Goal: Task Accomplishment & Management: Manage account settings

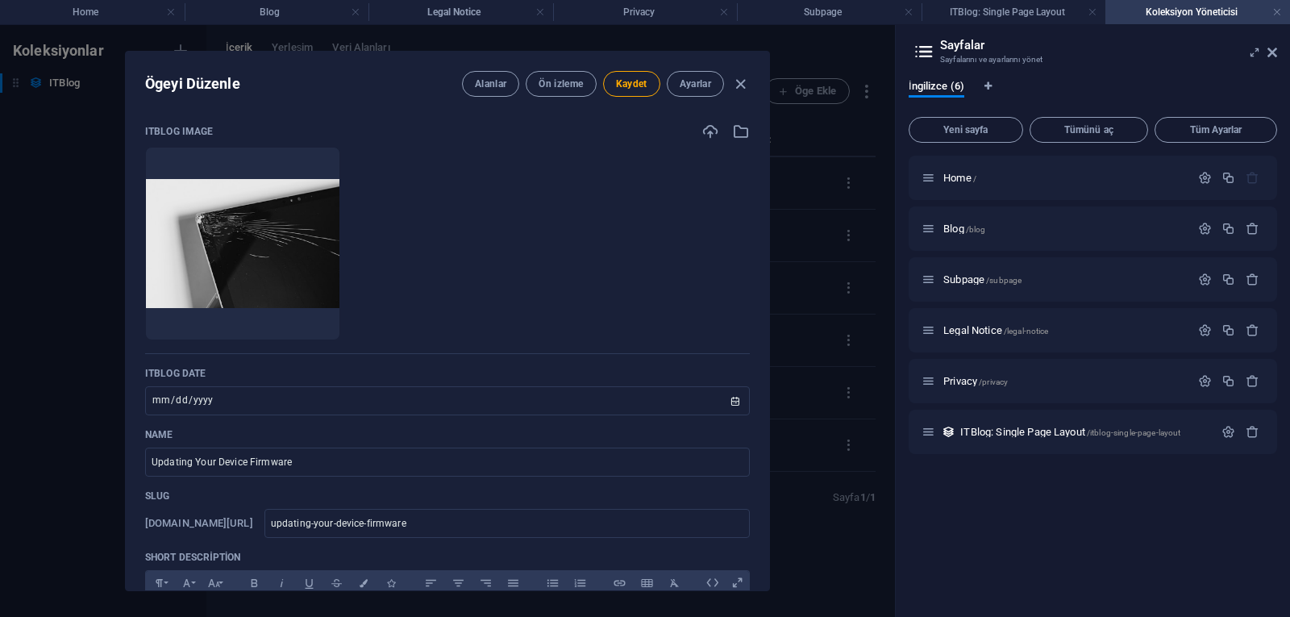
select select "Mobile"
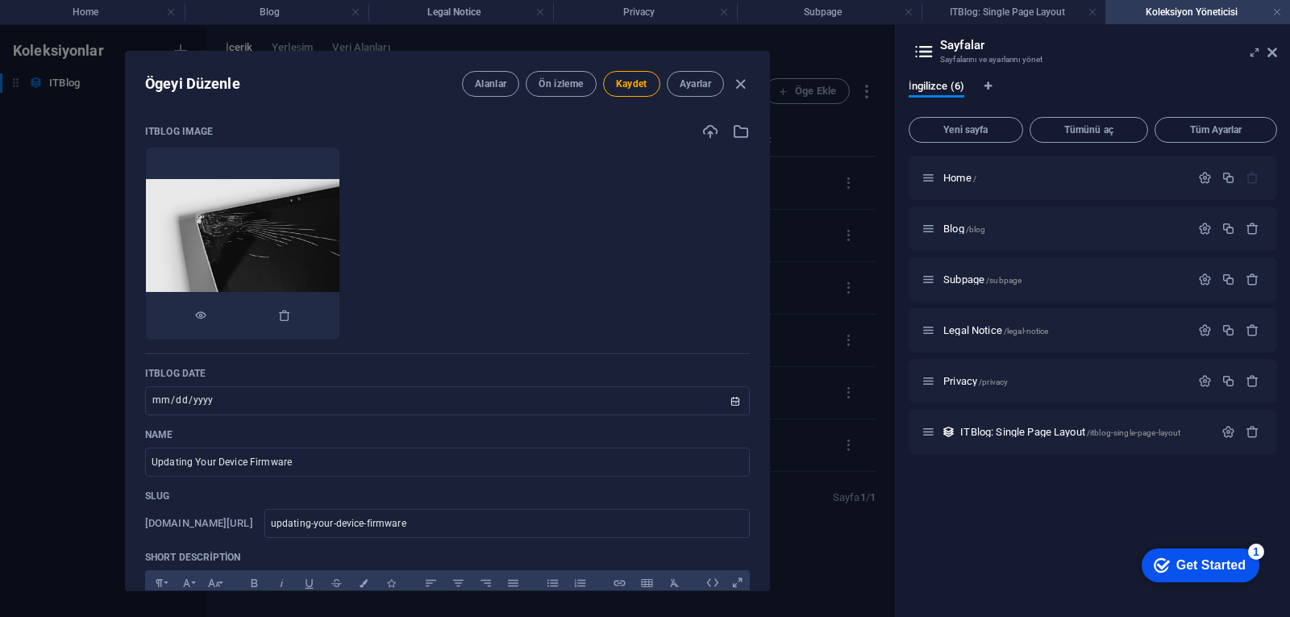
click at [298, 209] on img at bounding box center [243, 244] width 194 height 130
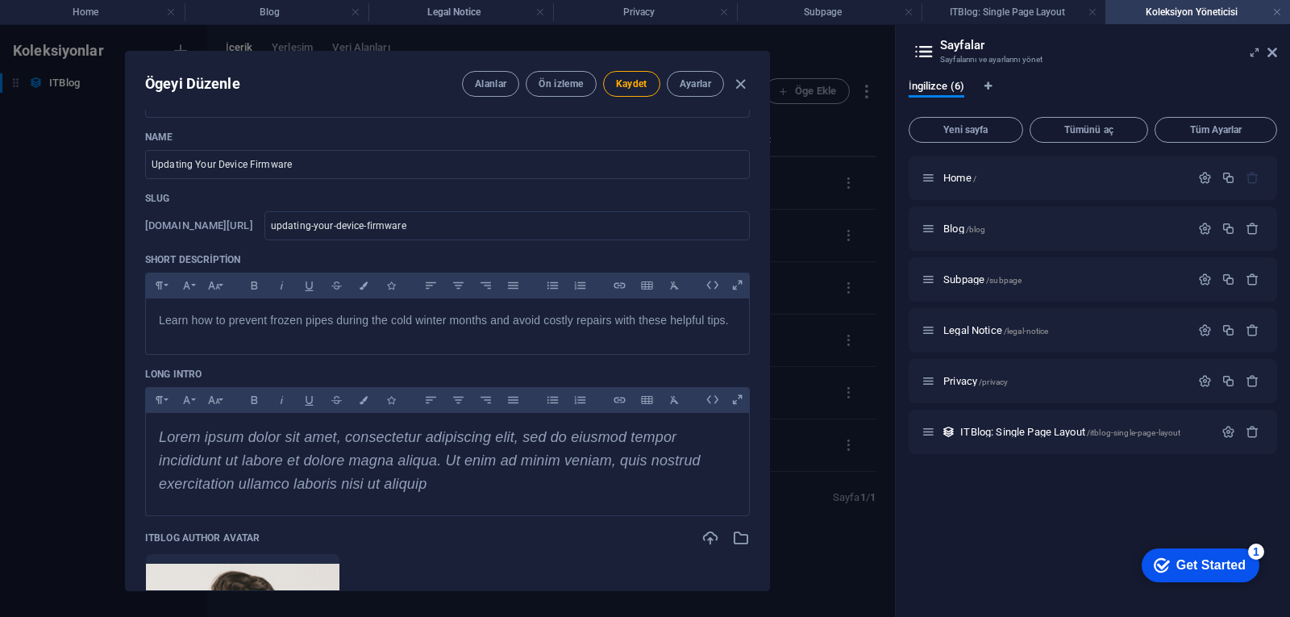
scroll to position [323, 0]
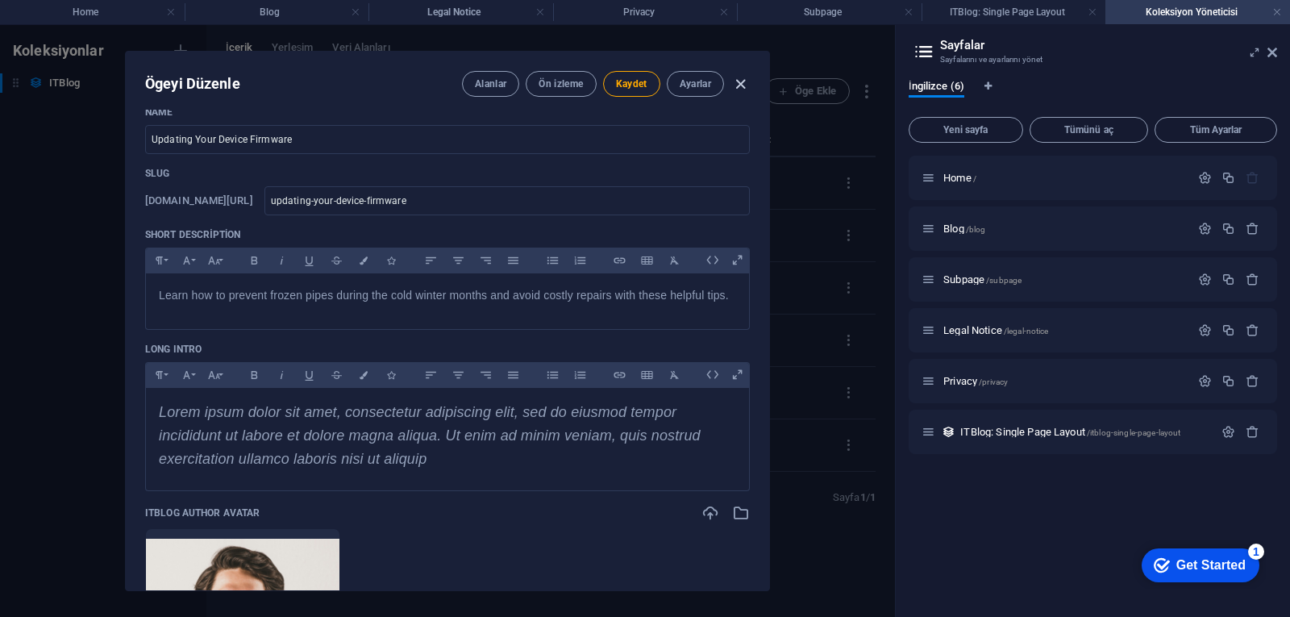
click at [741, 79] on icon "button" at bounding box center [741, 84] width 19 height 19
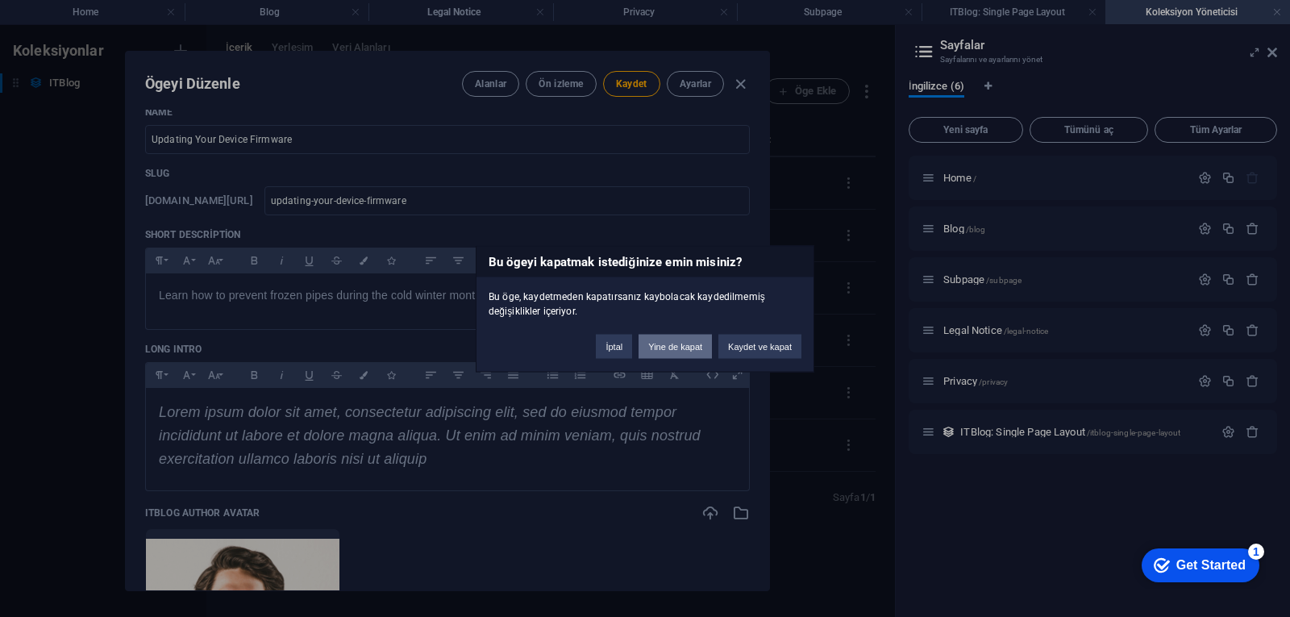
click at [658, 352] on button "Yine de kapat" at bounding box center [675, 346] width 73 height 24
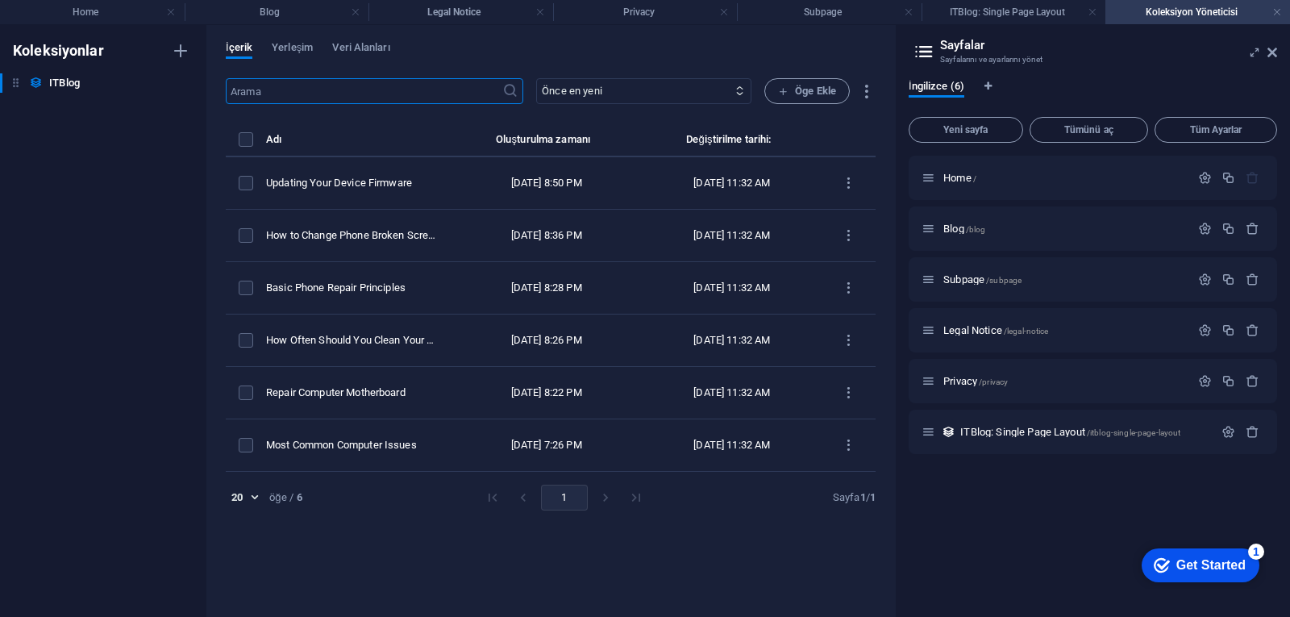
click at [604, 494] on li "pagination navigation" at bounding box center [605, 498] width 31 height 26
click at [600, 498] on li "pagination navigation" at bounding box center [605, 498] width 31 height 26
click at [639, 501] on li "pagination navigation" at bounding box center [636, 498] width 31 height 26
click at [633, 501] on li "pagination navigation" at bounding box center [636, 498] width 31 height 26
click at [630, 497] on li "pagination navigation" at bounding box center [636, 498] width 31 height 26
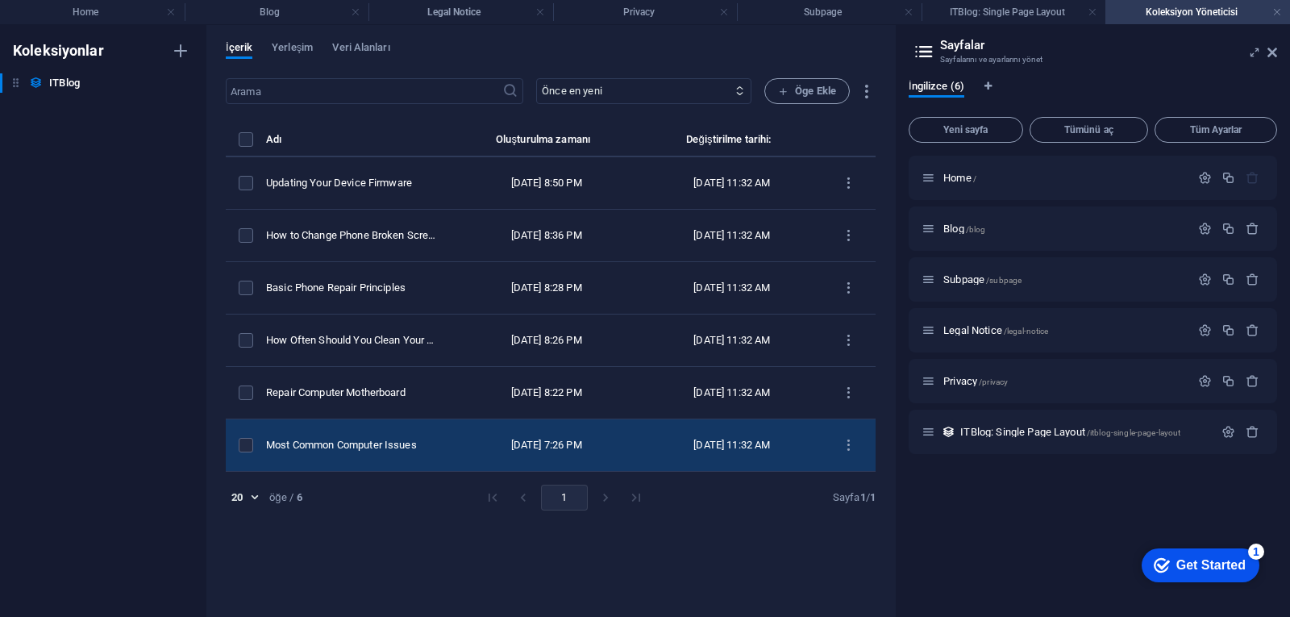
click at [382, 443] on div "Most Common Computer Issues" at bounding box center [351, 445] width 171 height 15
select select "PC"
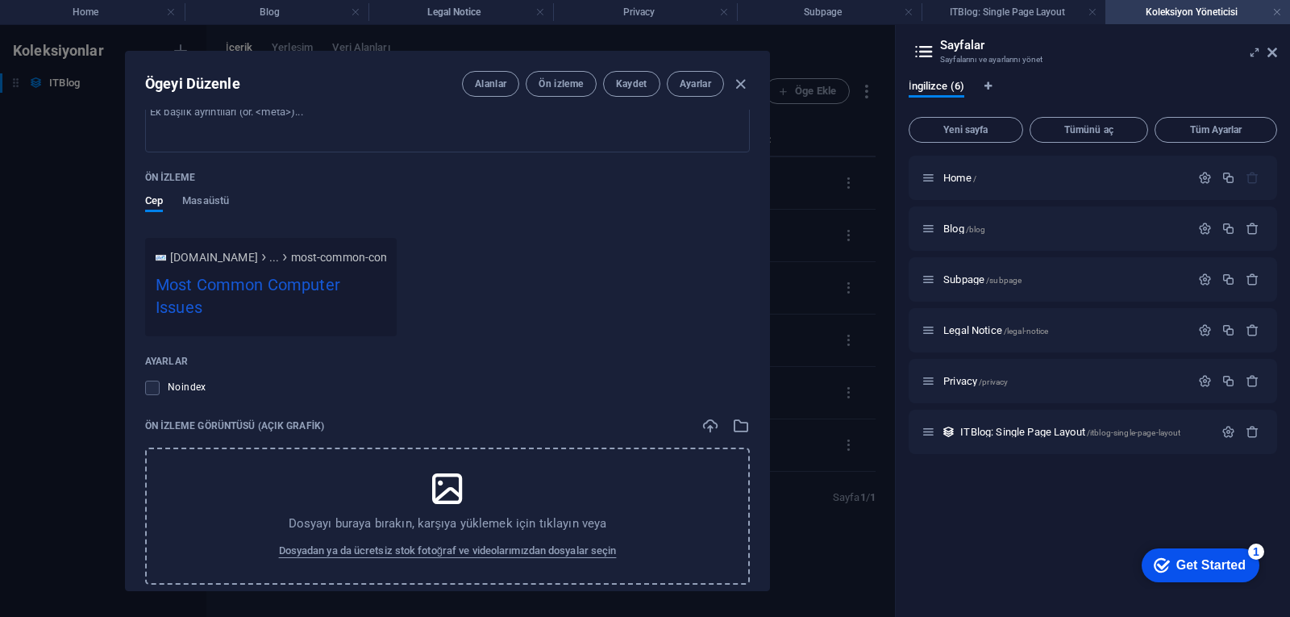
scroll to position [1838, 0]
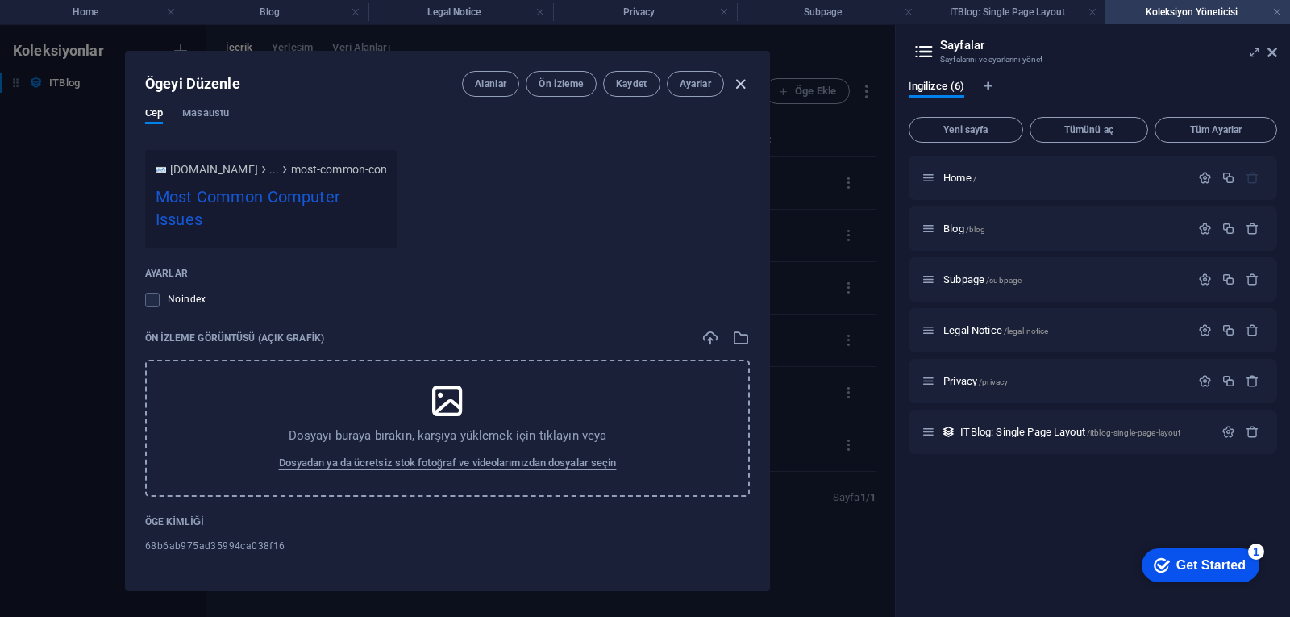
click at [744, 81] on icon "button" at bounding box center [741, 84] width 19 height 19
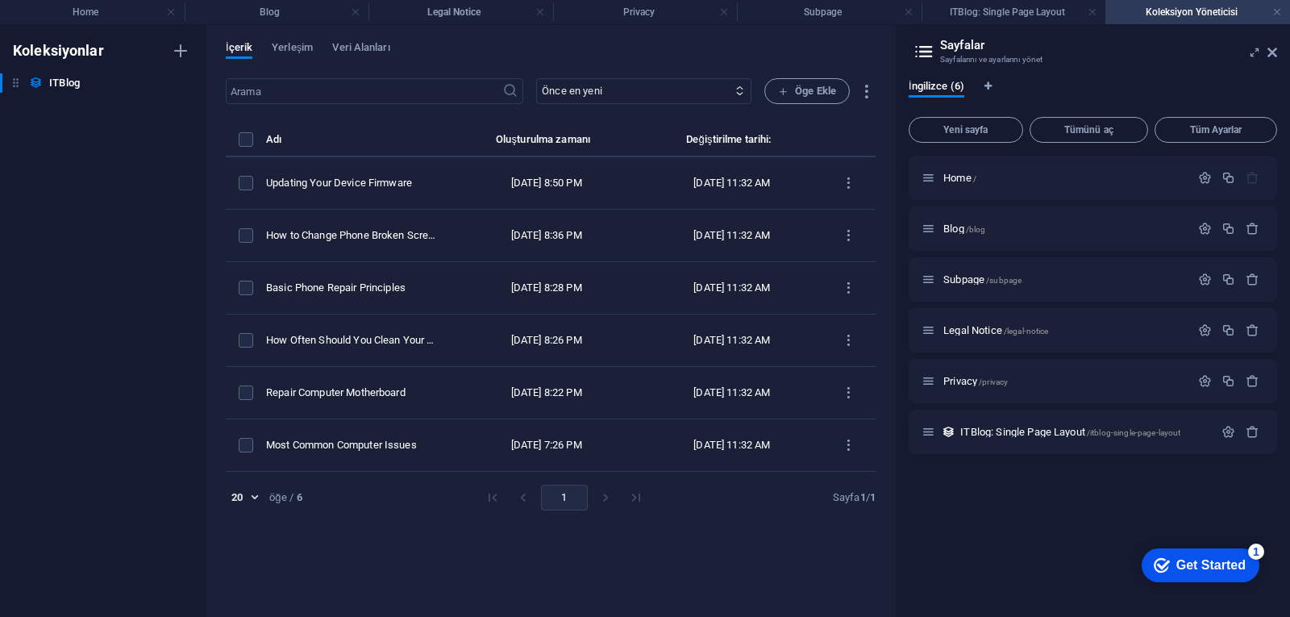
scroll to position [0, 0]
click at [184, 55] on icon "button" at bounding box center [180, 50] width 19 height 19
click at [1051, 20] on h4 "ITBlog: Single Page Layout" at bounding box center [1014, 12] width 185 height 18
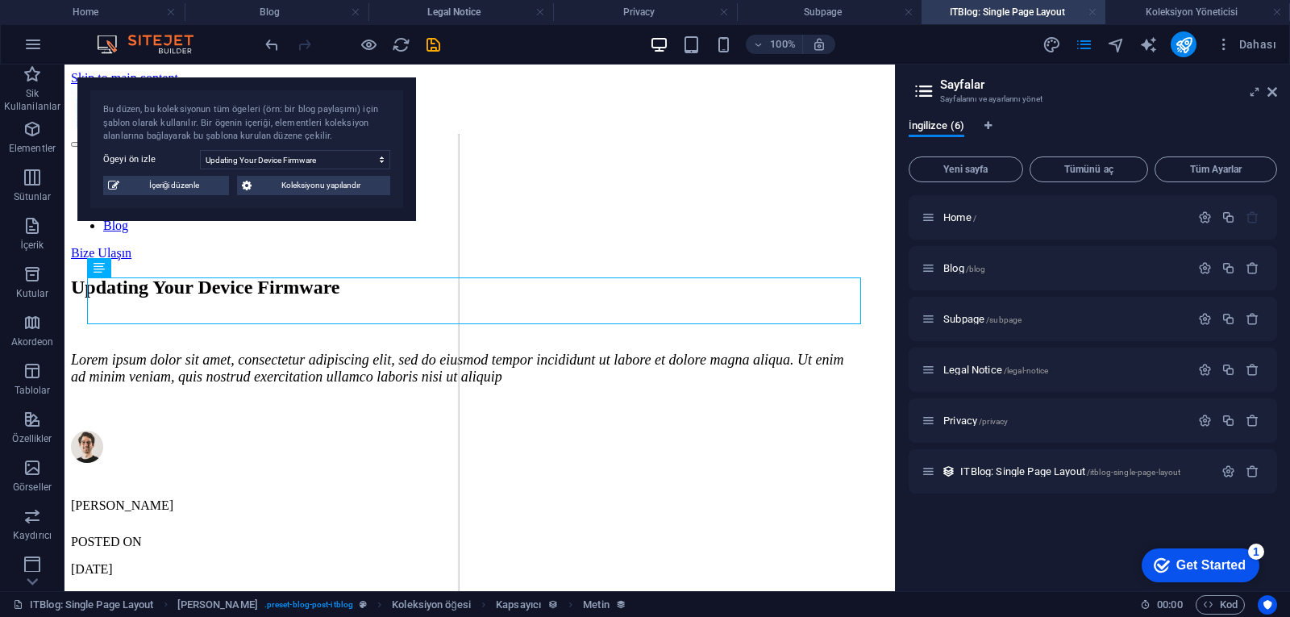
click at [1093, 14] on link at bounding box center [1093, 12] width 10 height 15
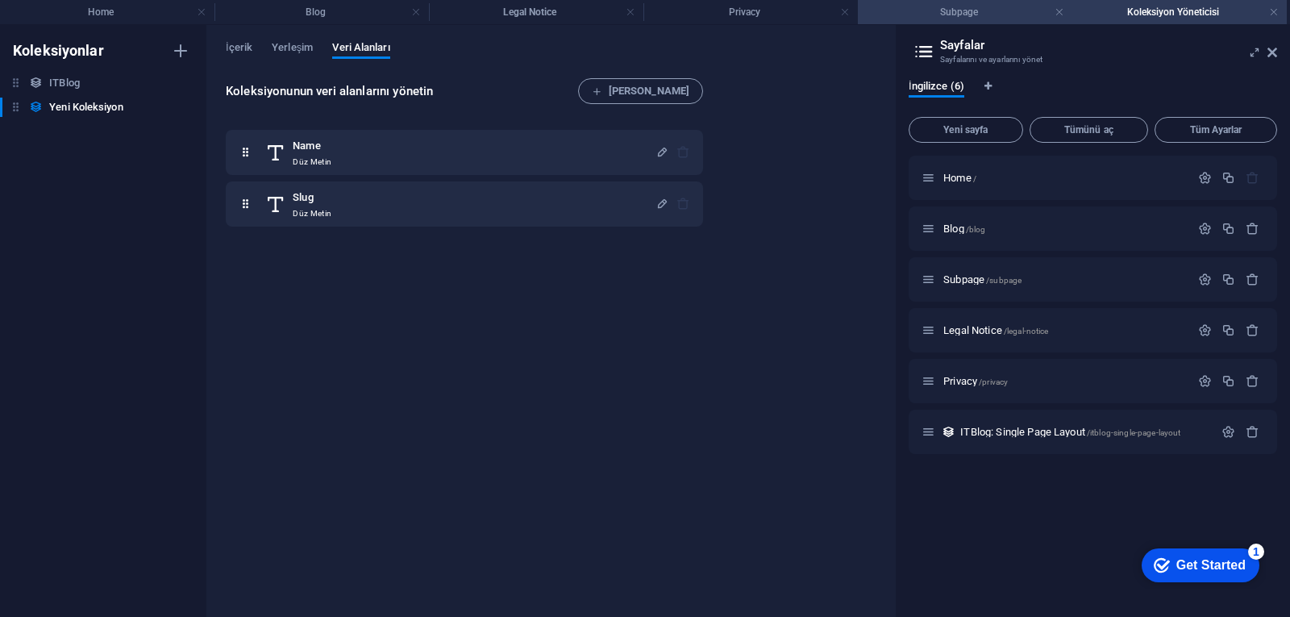
click at [1067, 12] on h4 "Subpage" at bounding box center [965, 12] width 215 height 18
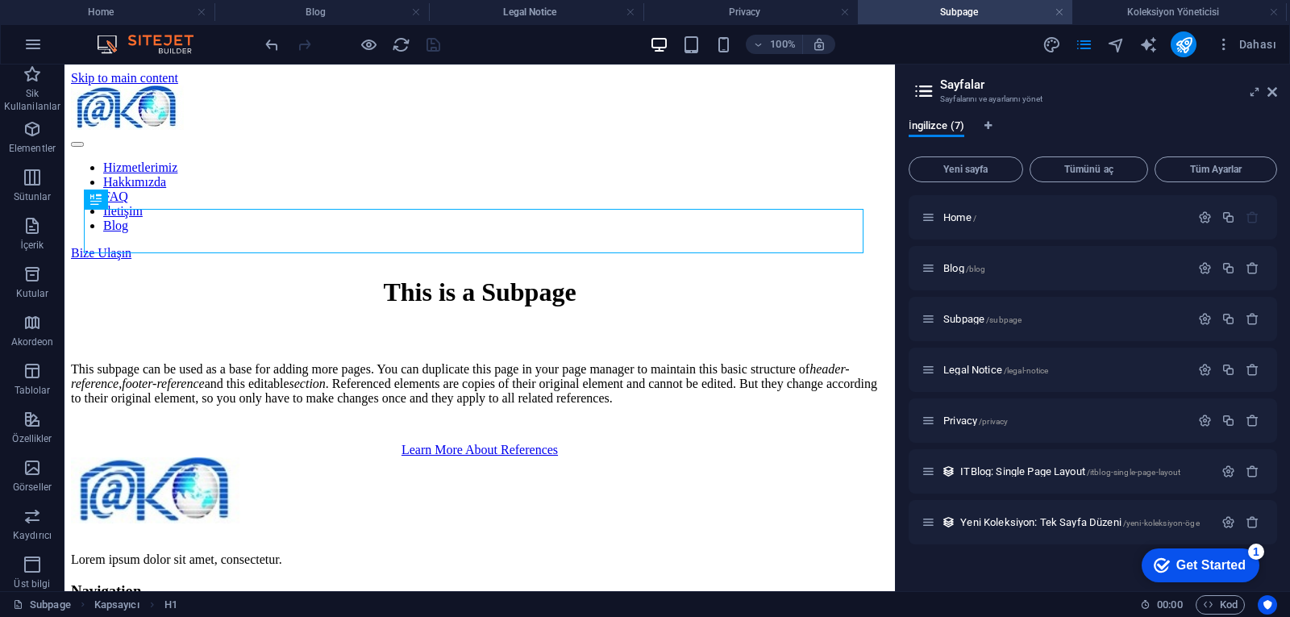
click at [1066, 12] on h4 "Subpage" at bounding box center [965, 12] width 215 height 18
click at [1064, 14] on link at bounding box center [1060, 12] width 10 height 15
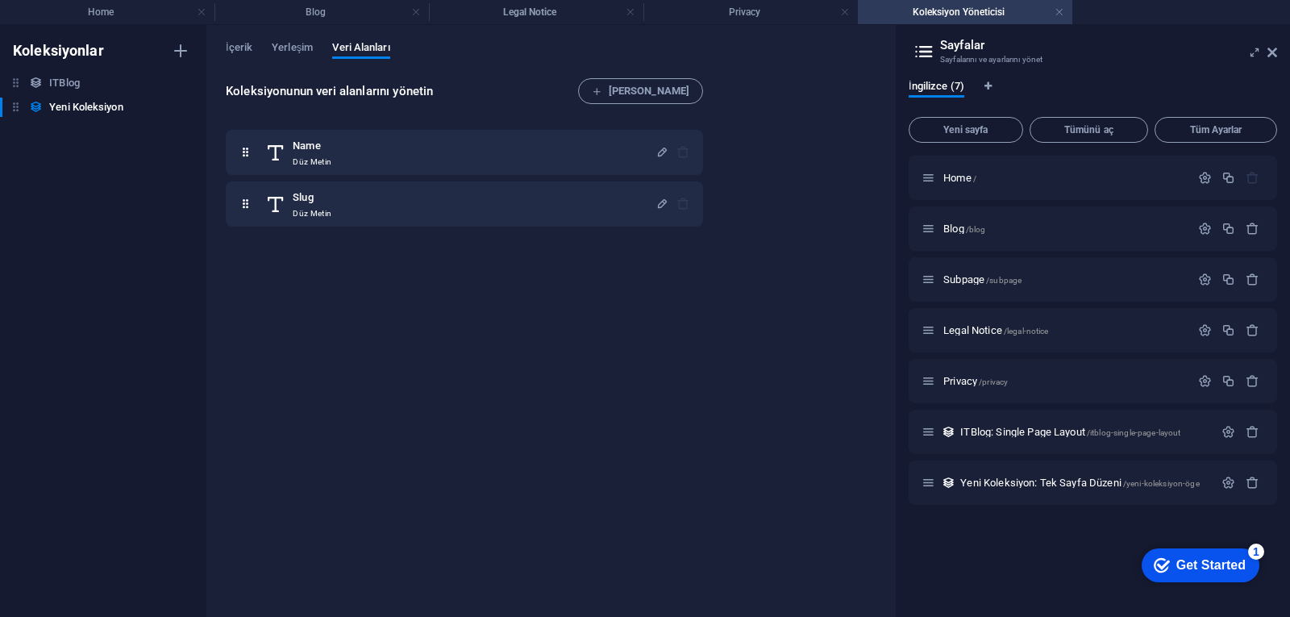
click at [1065, 15] on h4 "Koleksiyon Yöneticisi" at bounding box center [965, 12] width 215 height 18
click at [1059, 9] on link at bounding box center [1060, 12] width 10 height 15
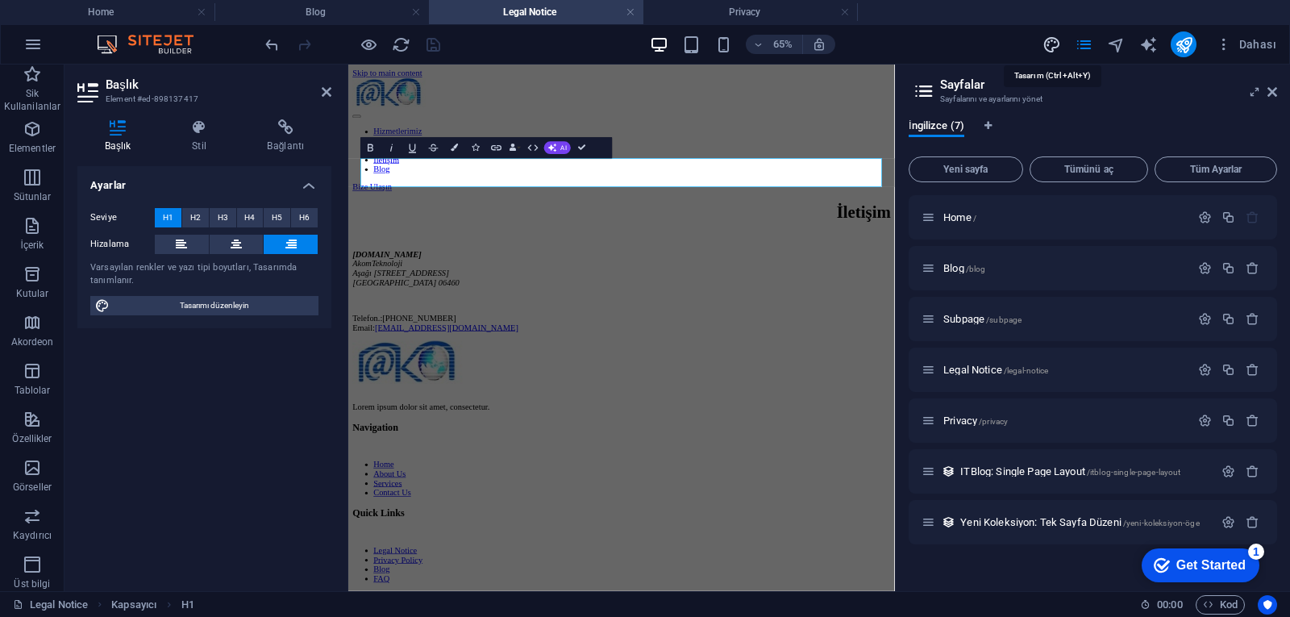
click at [1053, 48] on icon "design" at bounding box center [1052, 44] width 19 height 19
select select "rem"
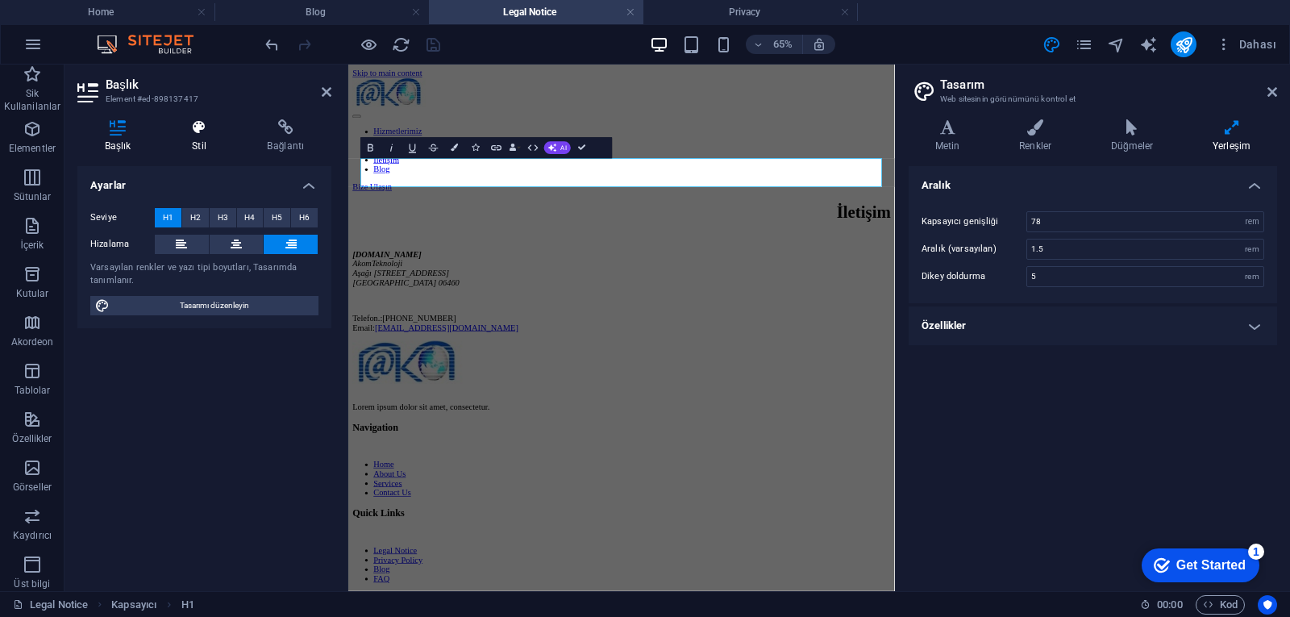
click at [194, 134] on icon at bounding box center [199, 127] width 69 height 16
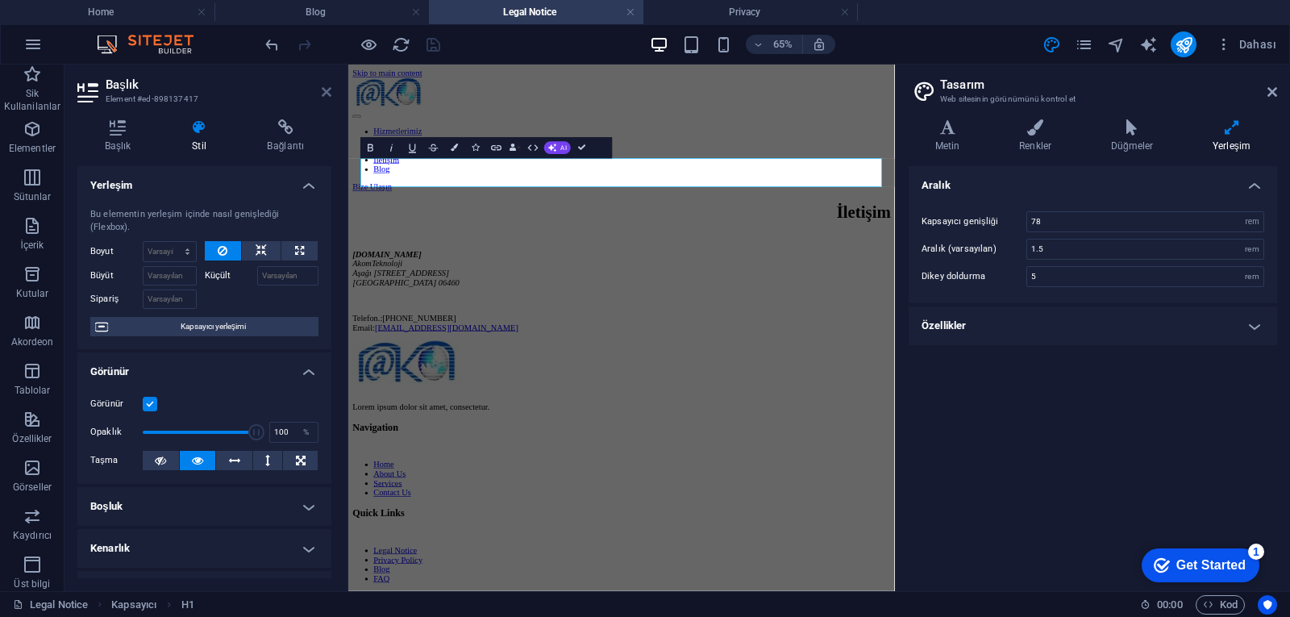
click at [327, 91] on icon at bounding box center [327, 91] width 10 height 13
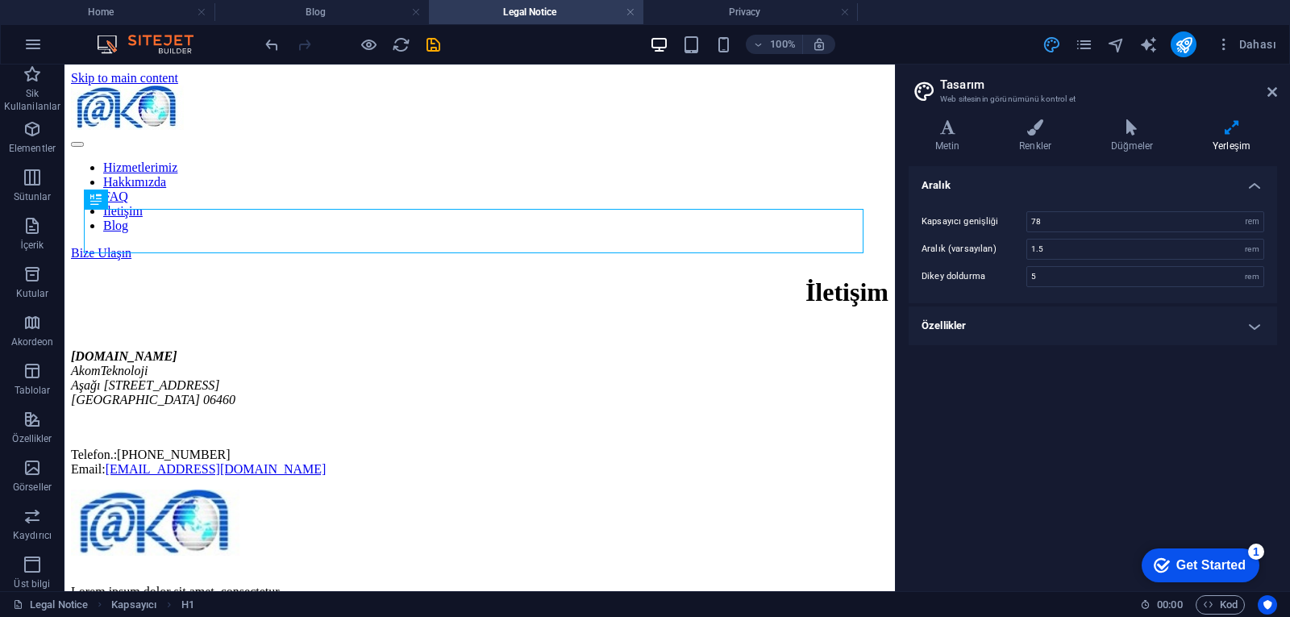
click at [1044, 43] on icon "design" at bounding box center [1052, 44] width 19 height 19
click at [1271, 91] on icon at bounding box center [1273, 91] width 10 height 13
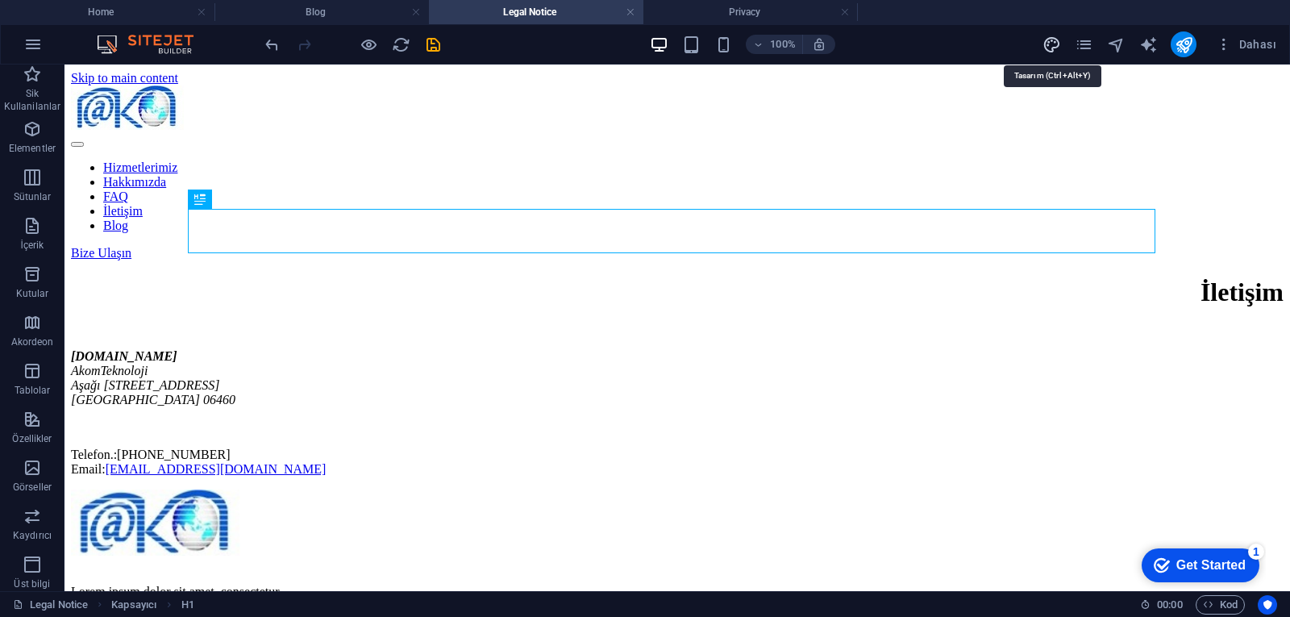
click at [1052, 40] on icon "design" at bounding box center [1052, 44] width 19 height 19
select select "rem"
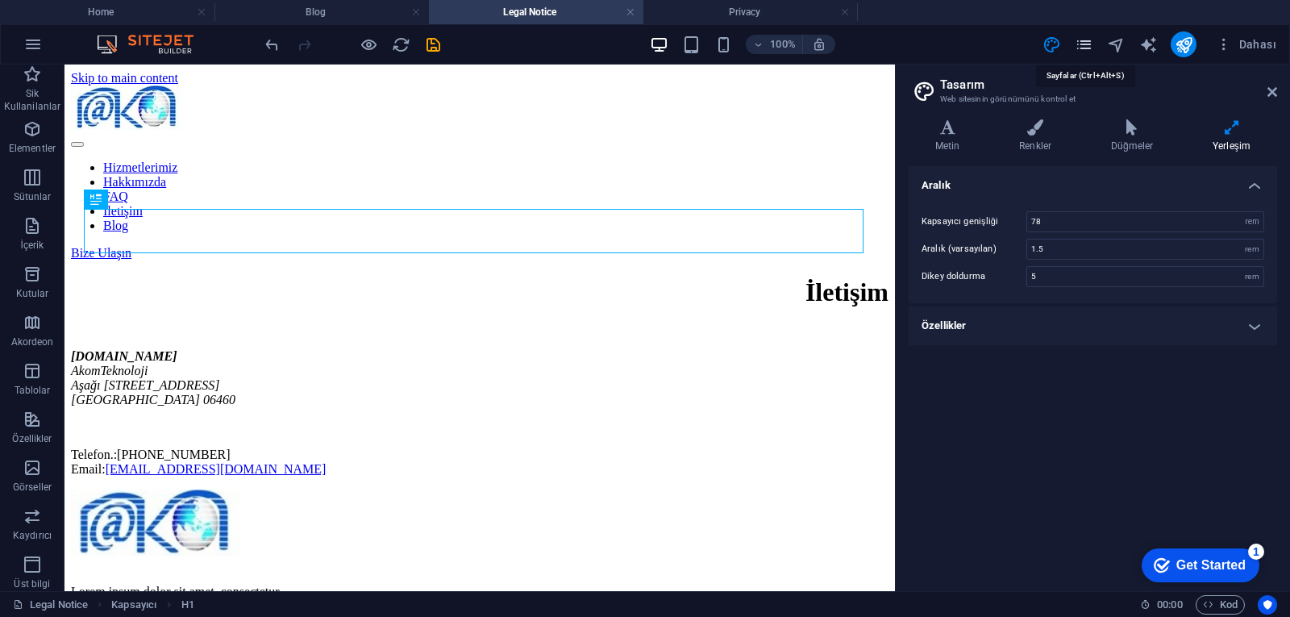
click at [1086, 48] on icon "pages" at bounding box center [1084, 44] width 19 height 19
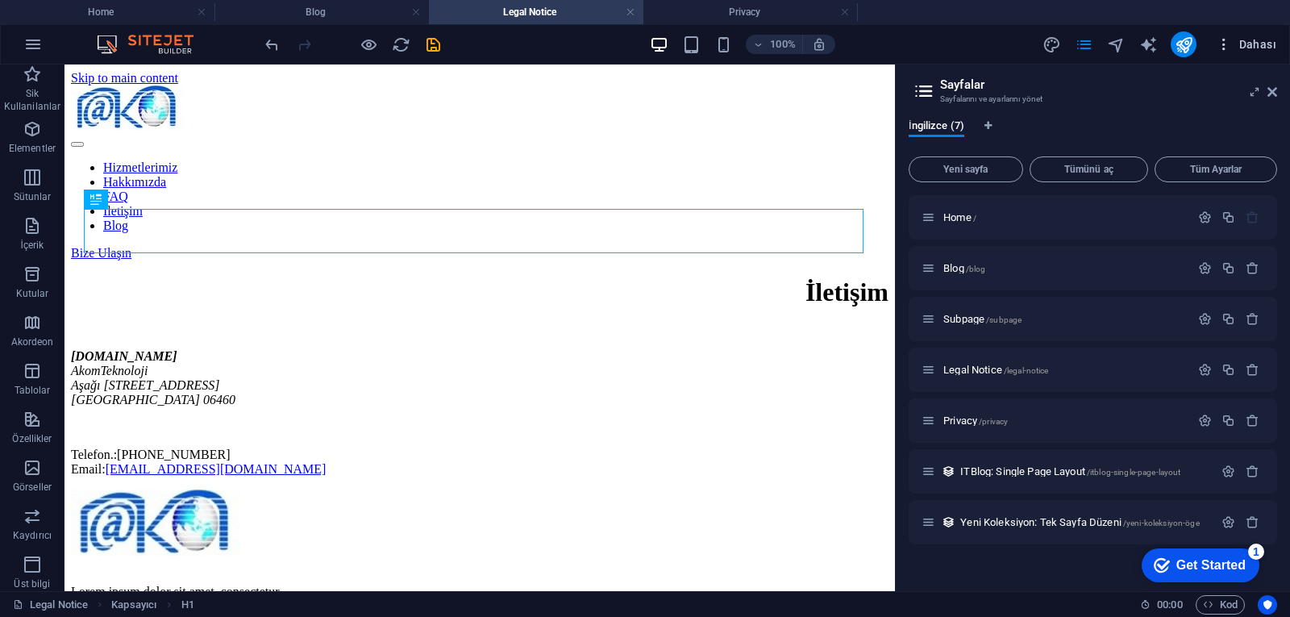
click at [1255, 32] on button "Dahası" at bounding box center [1246, 44] width 73 height 26
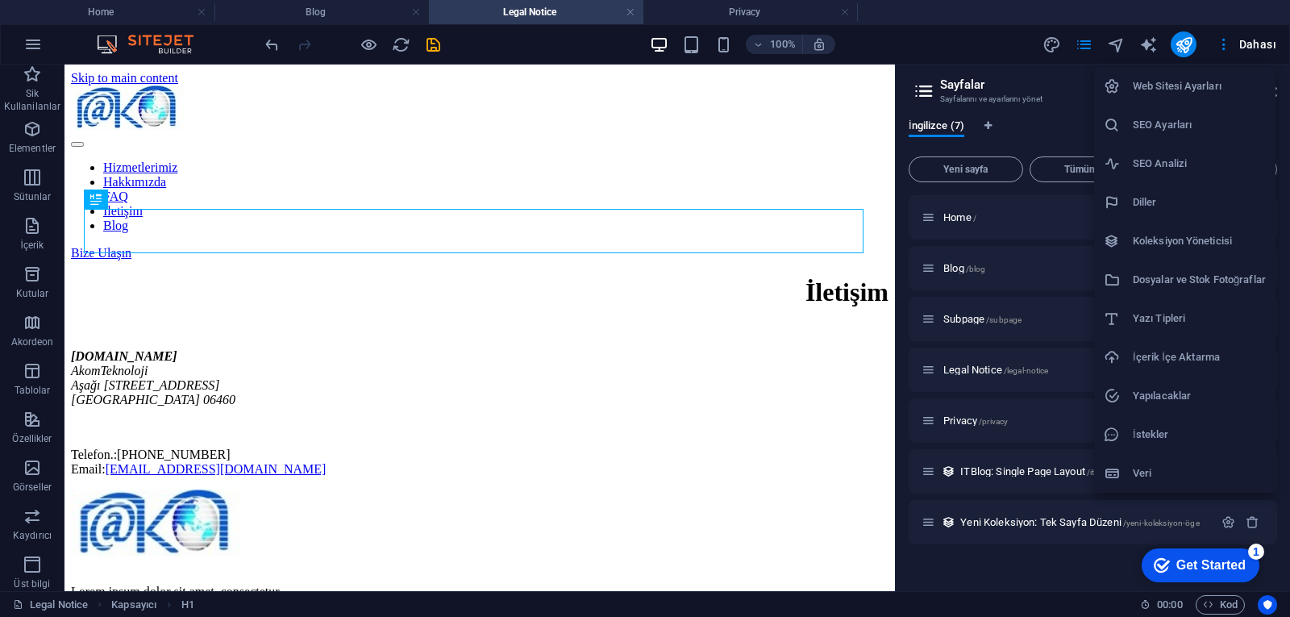
click at [1213, 77] on h6 "Web Sitesi Ayarları" at bounding box center [1199, 86] width 133 height 19
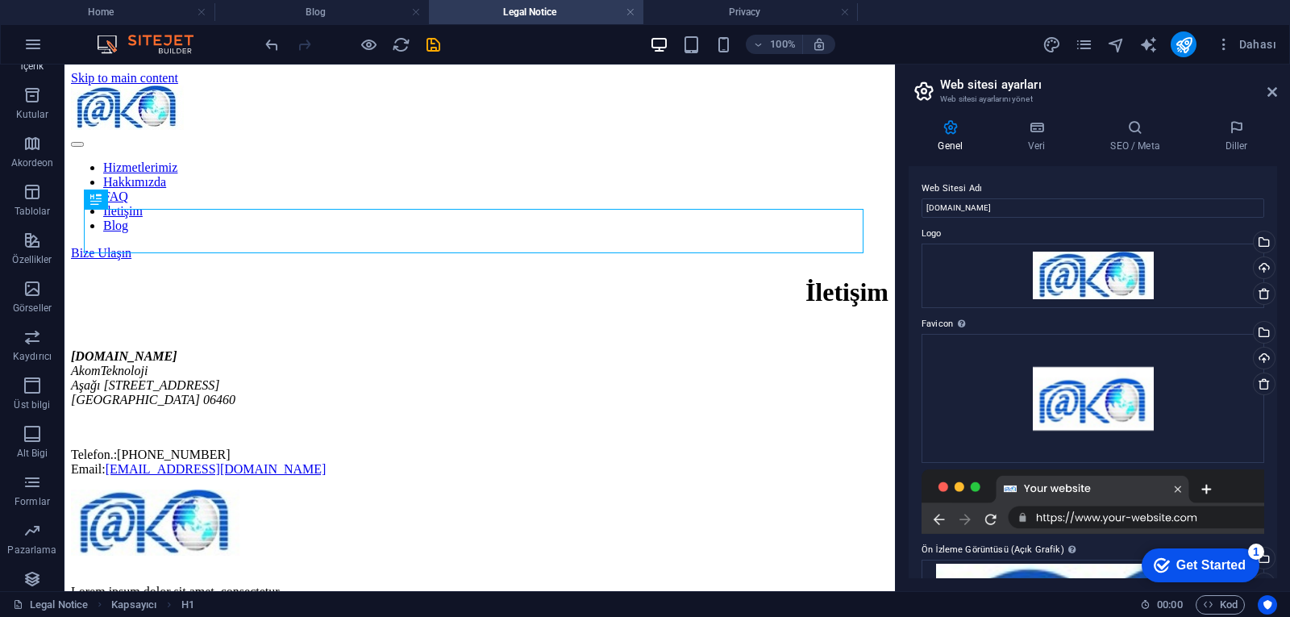
scroll to position [199, 0]
click at [34, 509] on icon "button" at bounding box center [32, 510] width 19 height 19
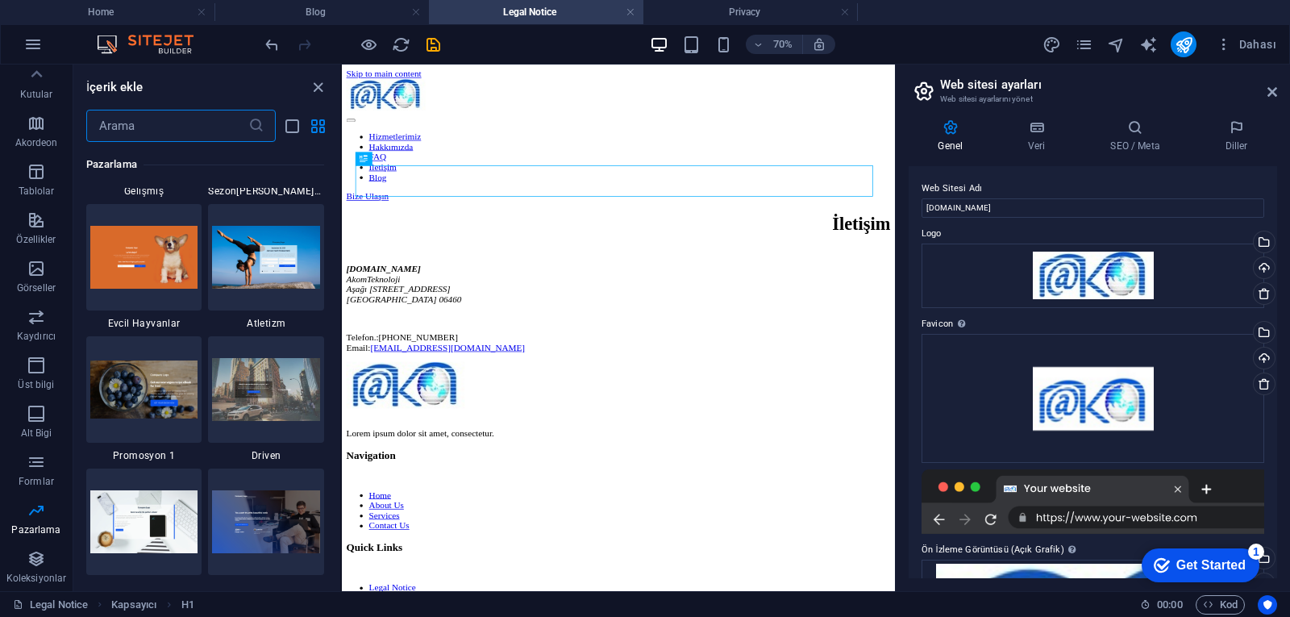
scroll to position [13864, 0]
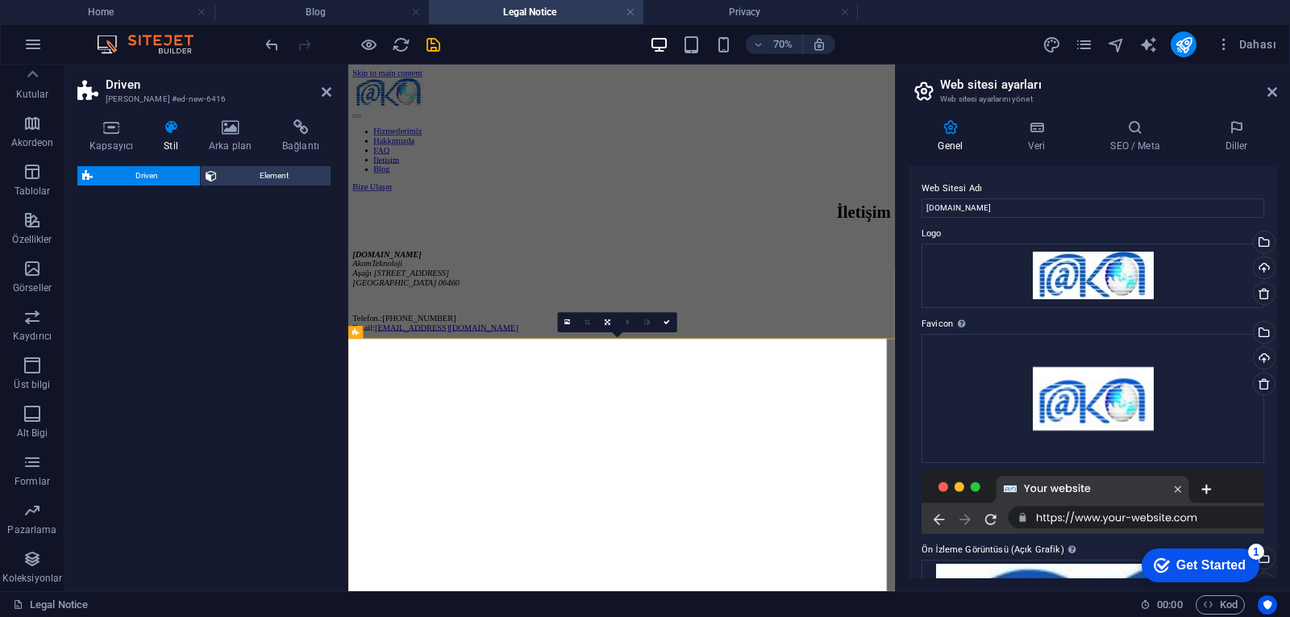
select select "%"
select select "rem"
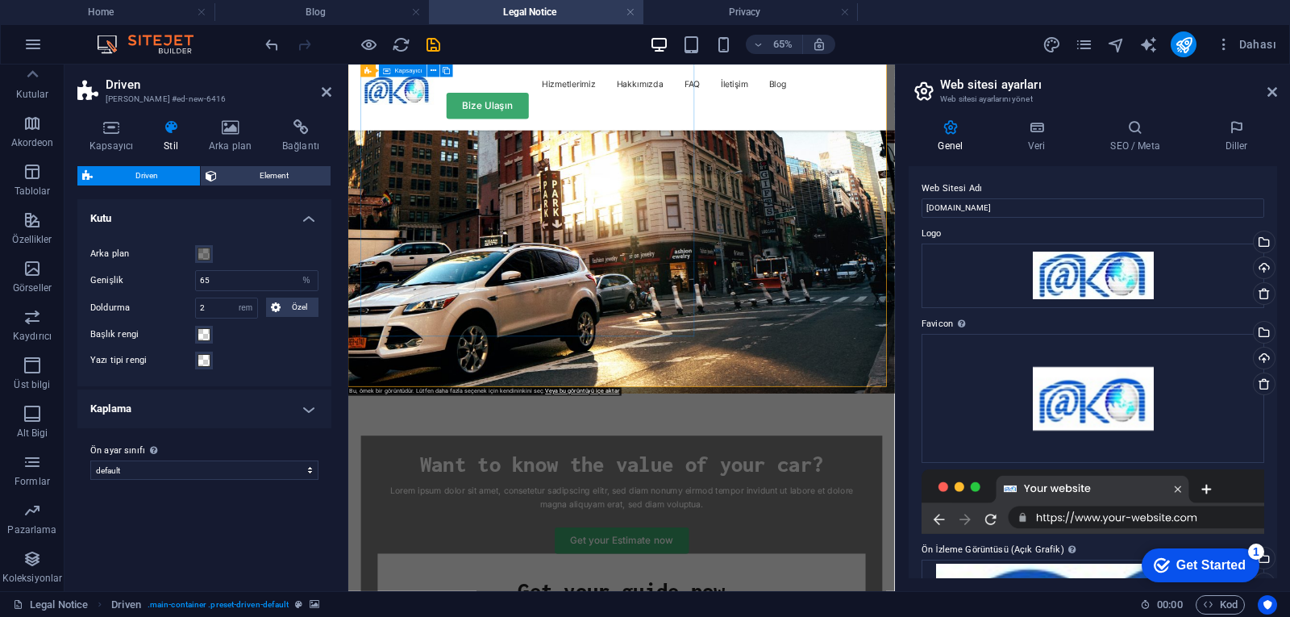
scroll to position [769, 0]
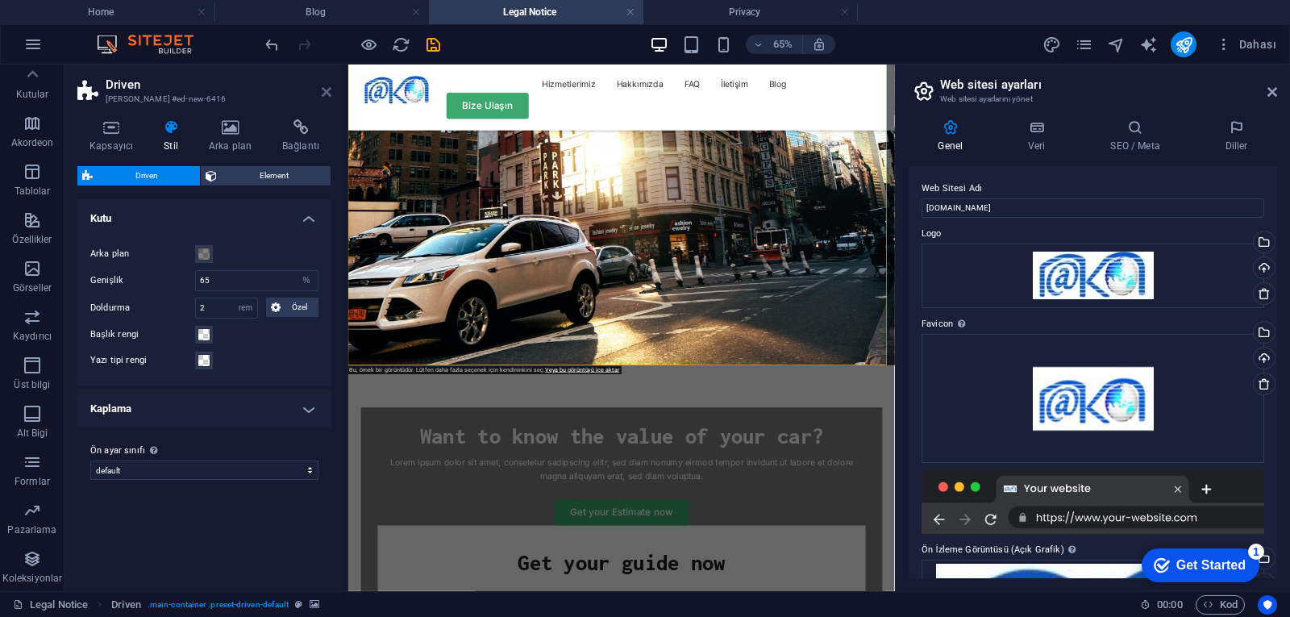
click at [323, 94] on icon at bounding box center [327, 91] width 10 height 13
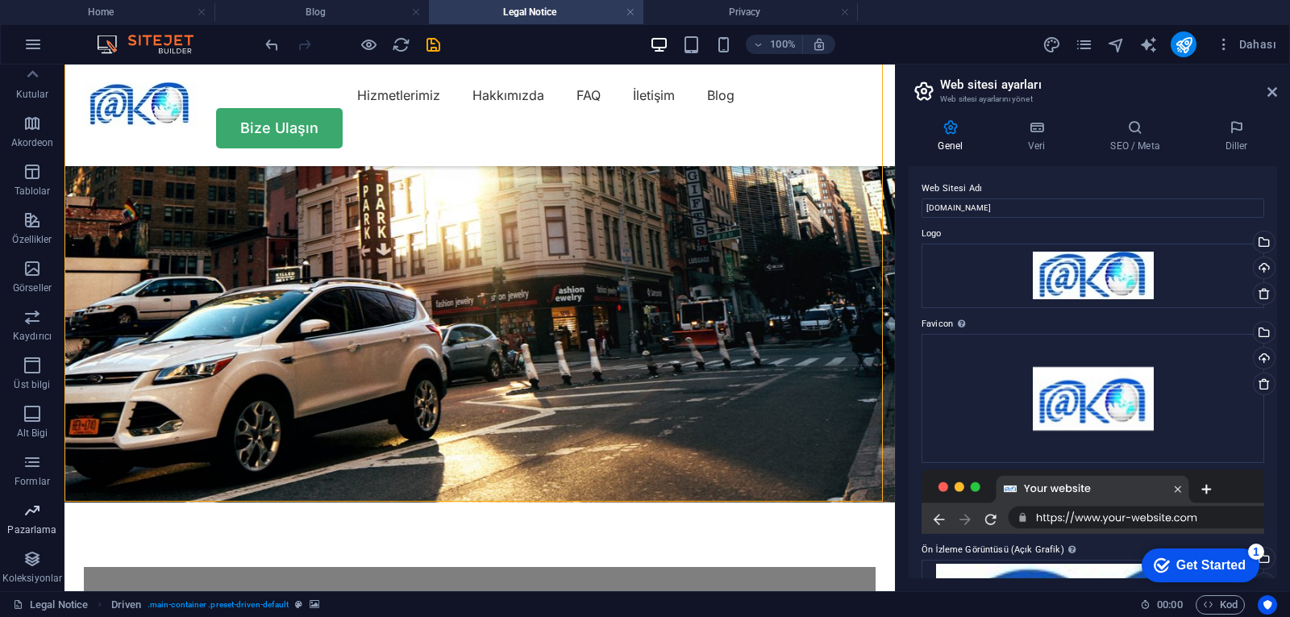
click at [31, 509] on icon "button" at bounding box center [32, 510] width 19 height 19
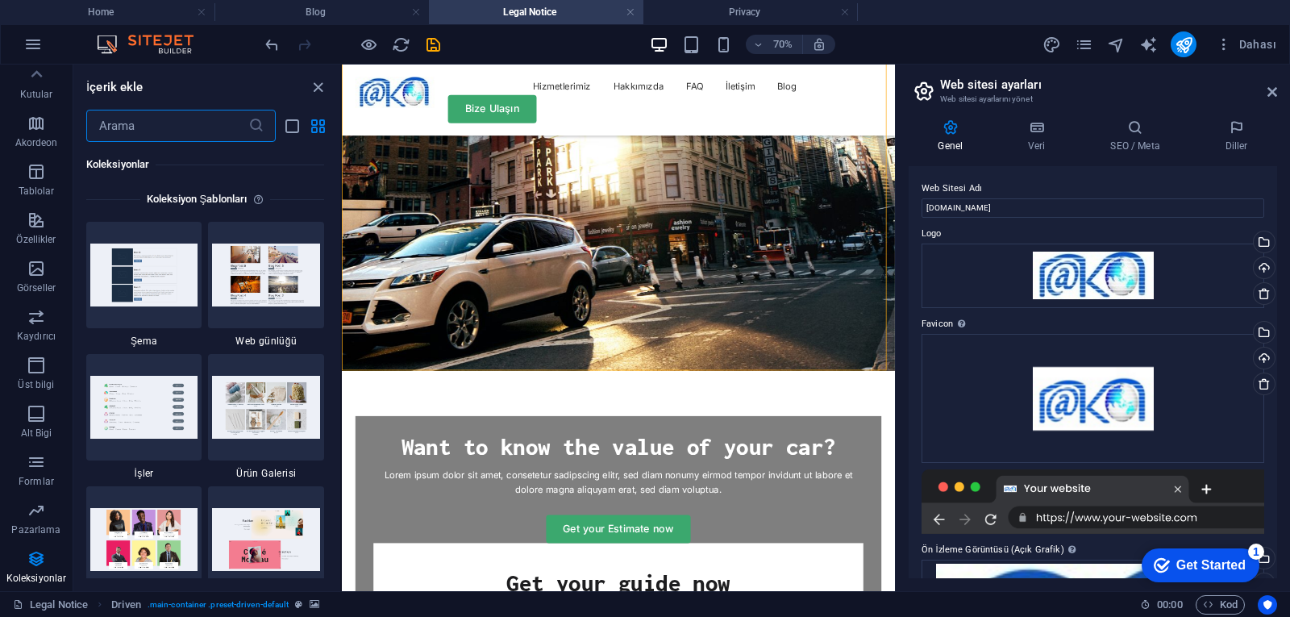
scroll to position [14832, 0]
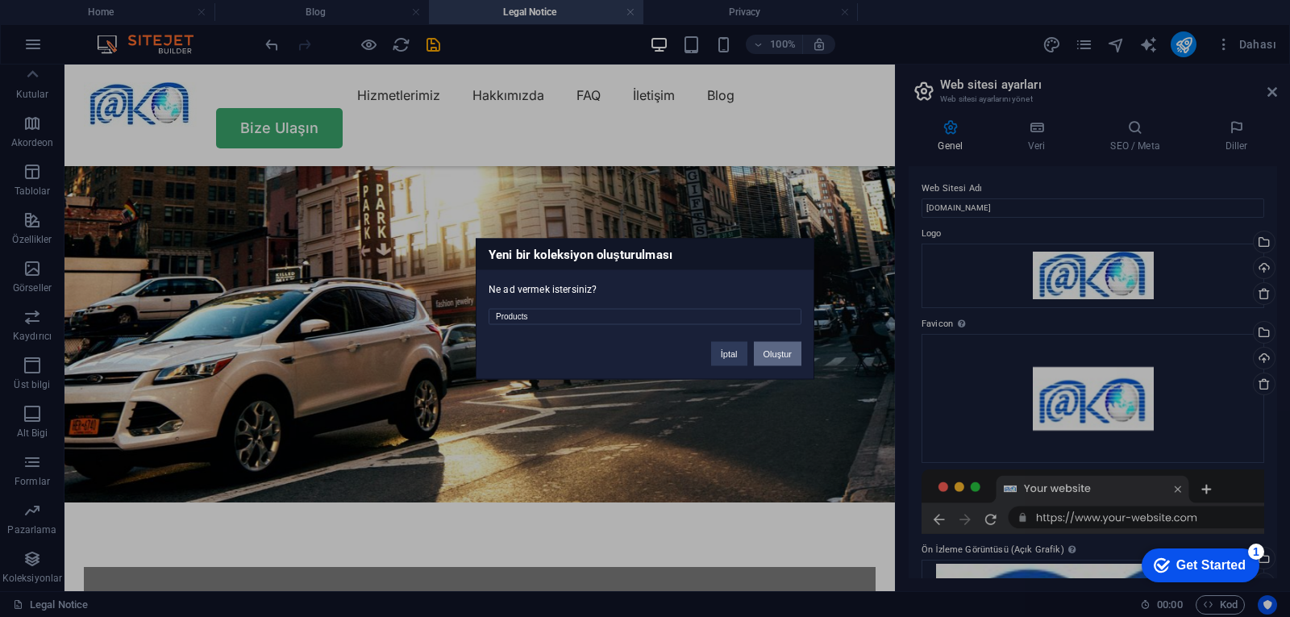
click at [787, 357] on button "Oluştur" at bounding box center [778, 353] width 48 height 24
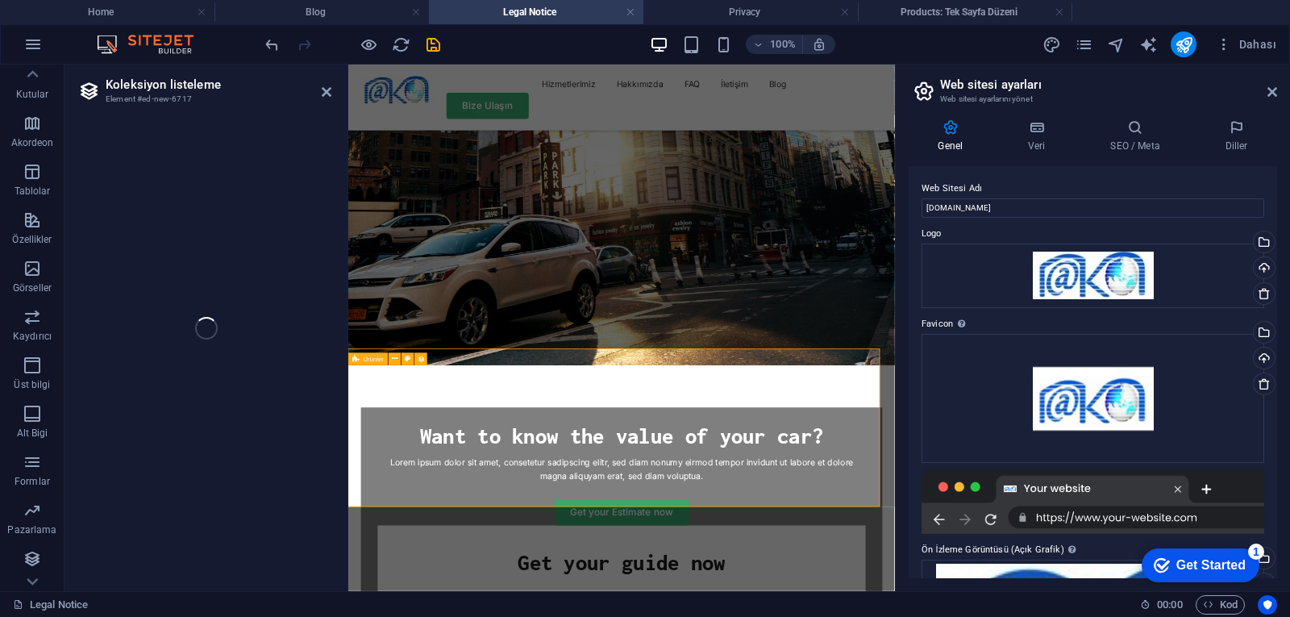
select select "68b6d78f26e4daca410b413f"
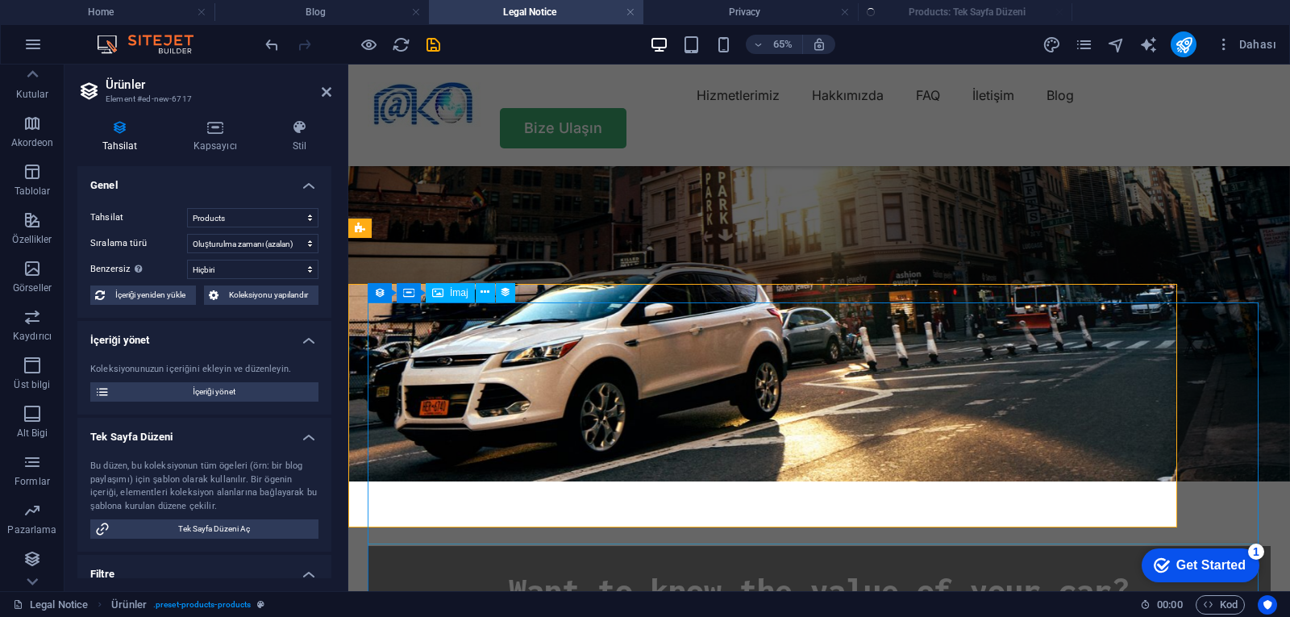
select select "createdAt_DESC"
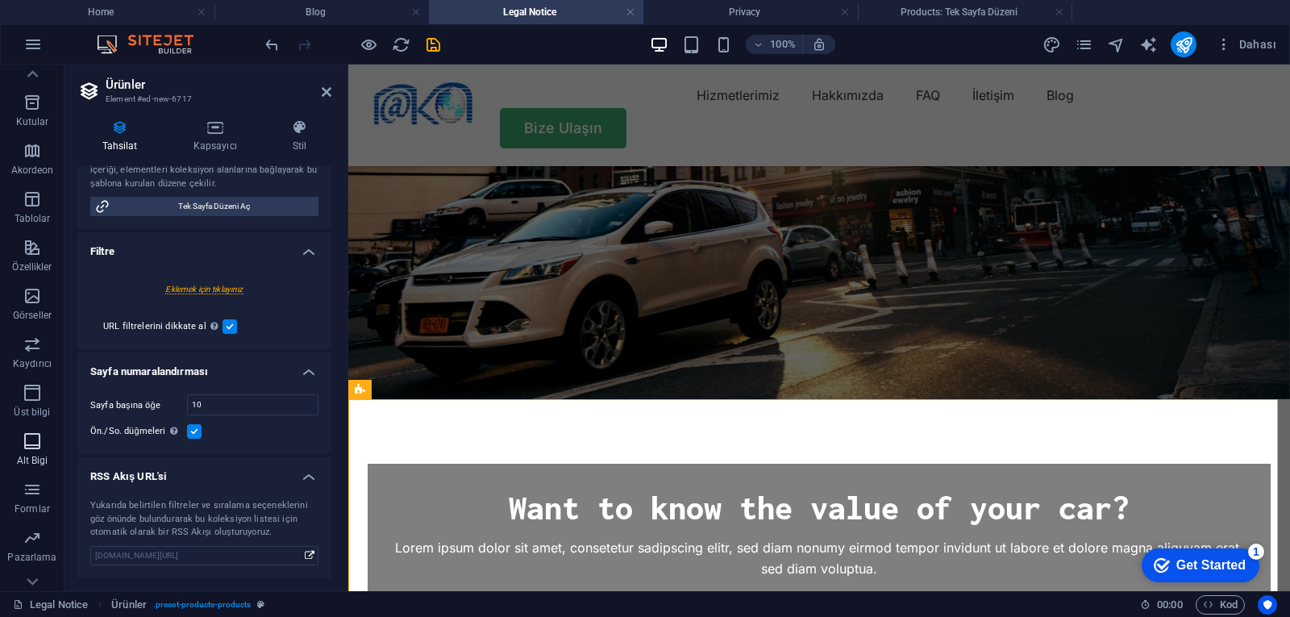
scroll to position [199, 0]
click at [40, 511] on icon "button" at bounding box center [32, 510] width 19 height 19
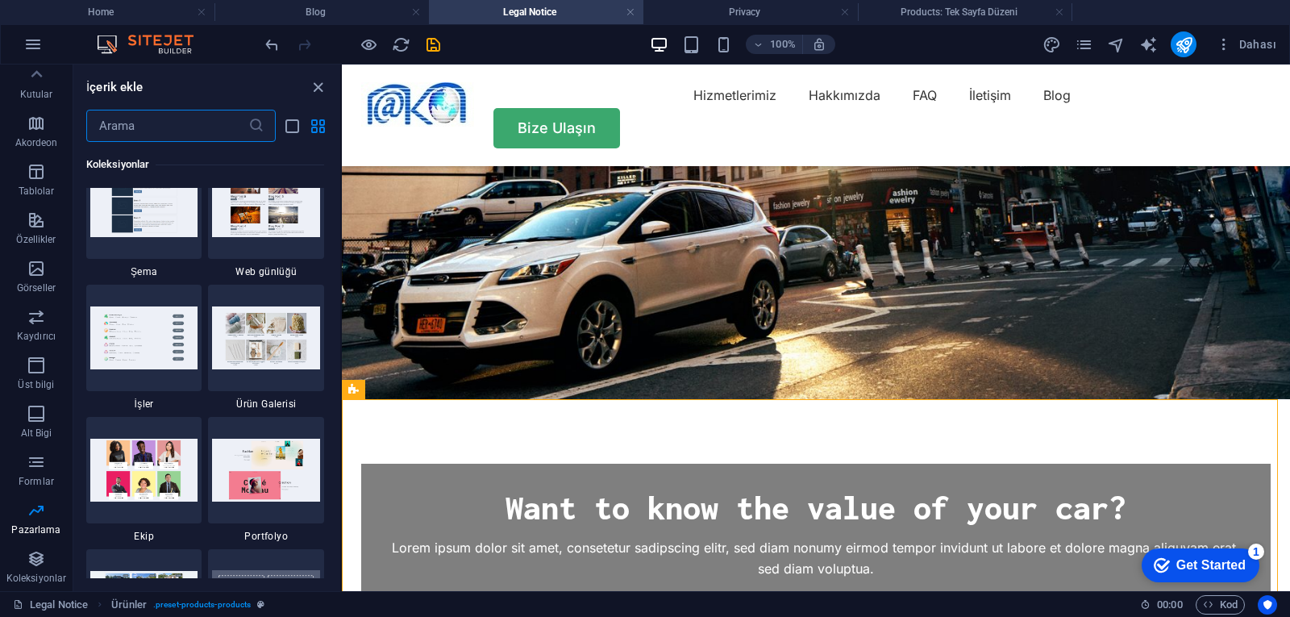
scroll to position [14751, 0]
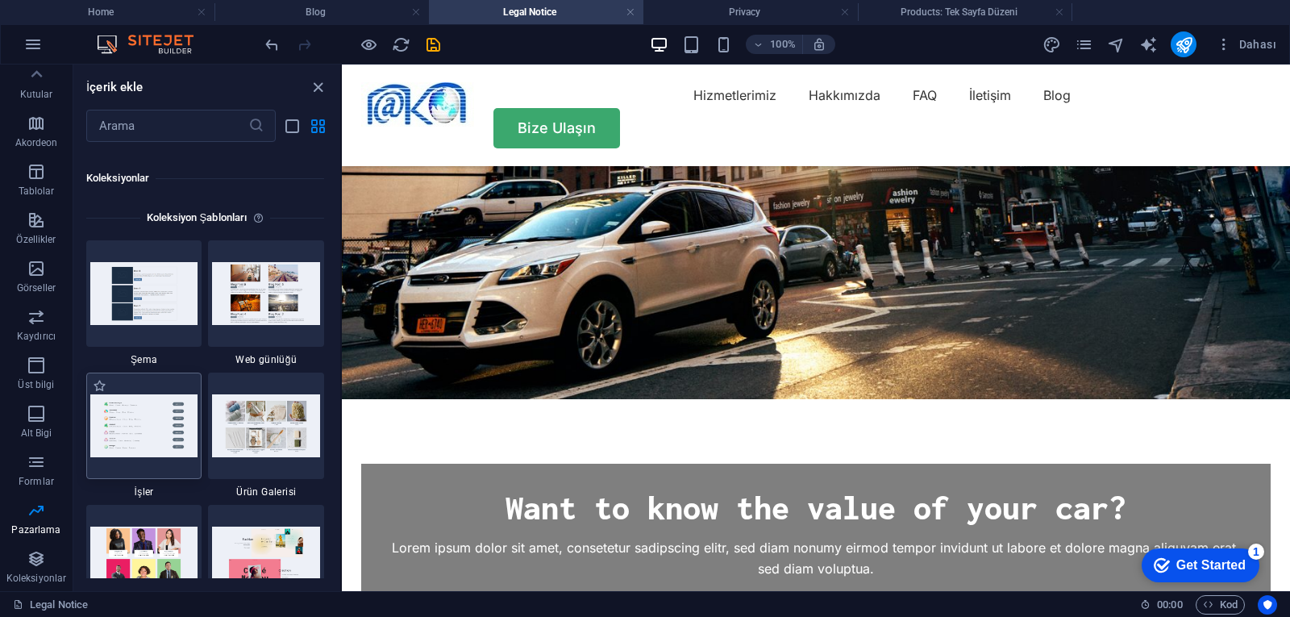
click at [147, 418] on img at bounding box center [144, 425] width 108 height 63
click at [165, 442] on img at bounding box center [144, 425] width 108 height 63
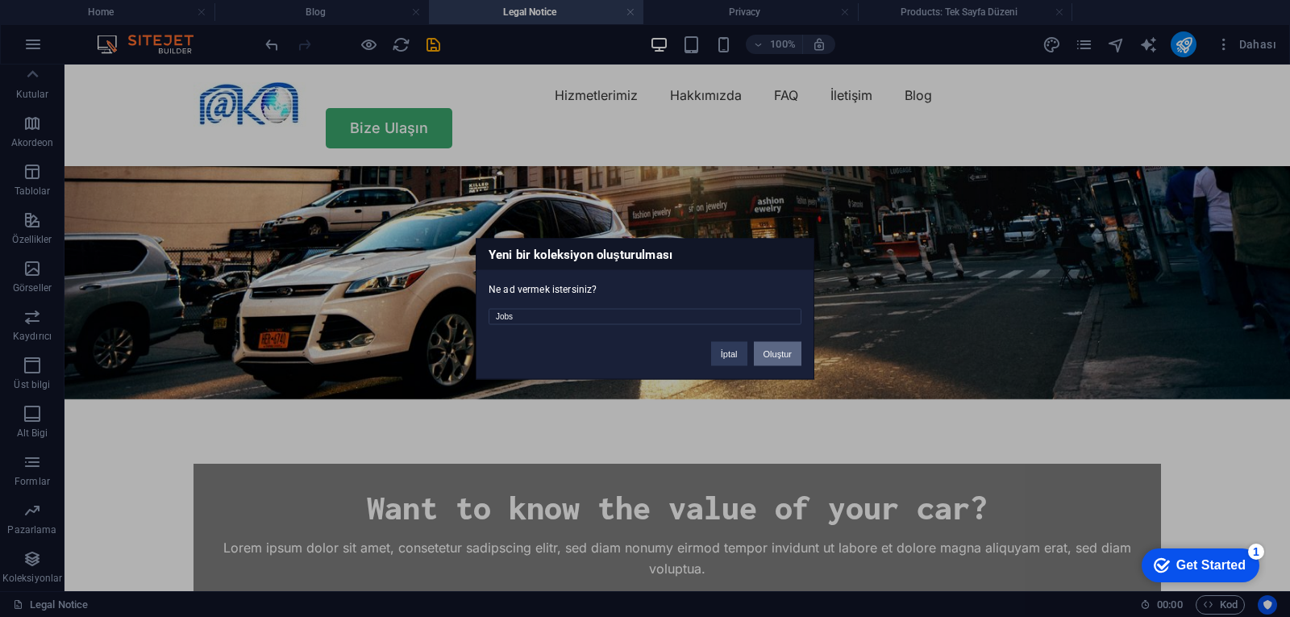
click at [786, 352] on button "Oluştur" at bounding box center [778, 353] width 48 height 24
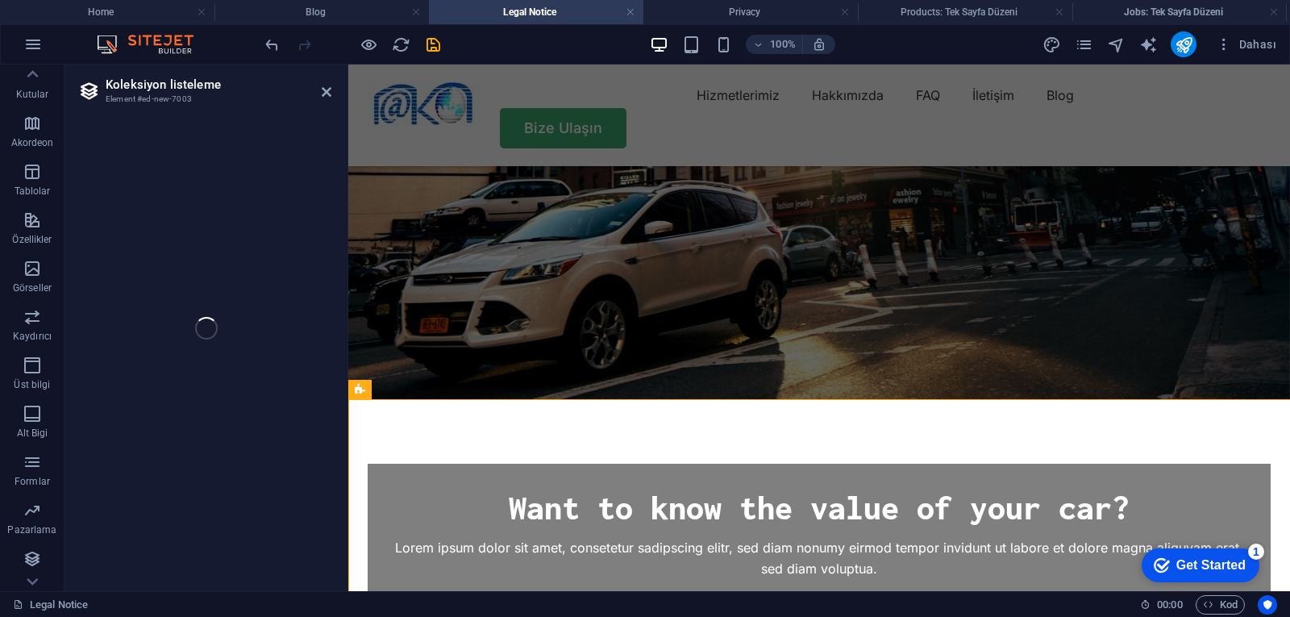
select select "68b6d7baee197b52fd06a526"
select select
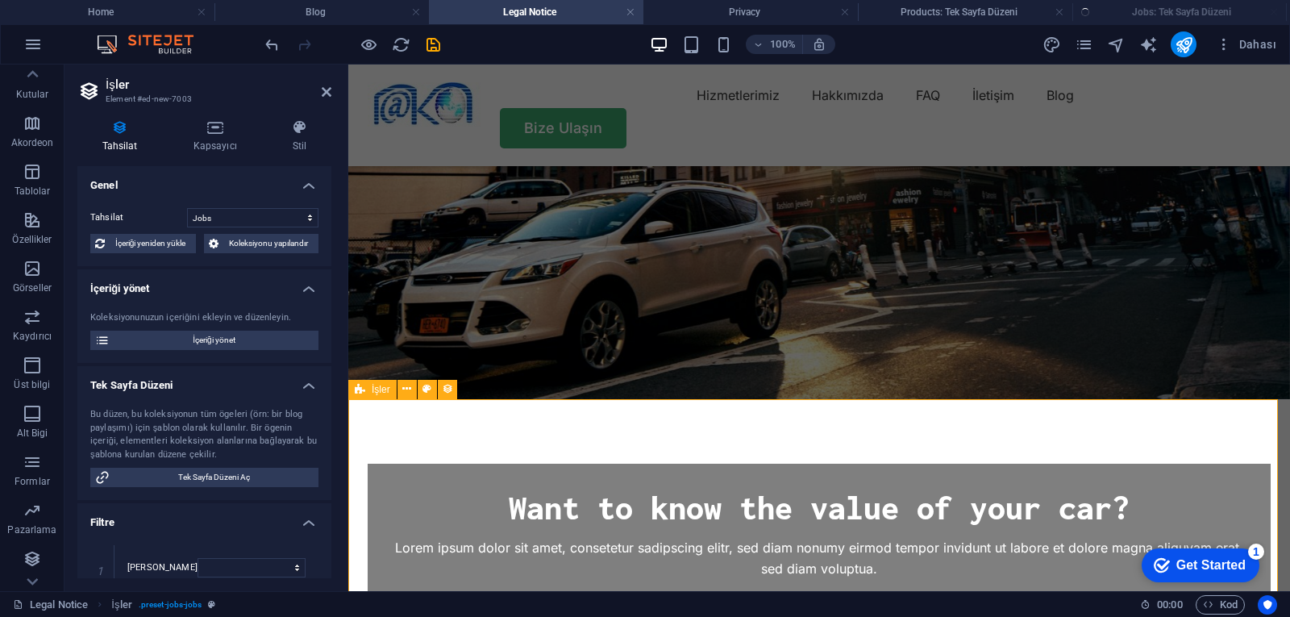
select select "columns.status"
select select "Published"
select select "columns.publishing_date"
select select "past"
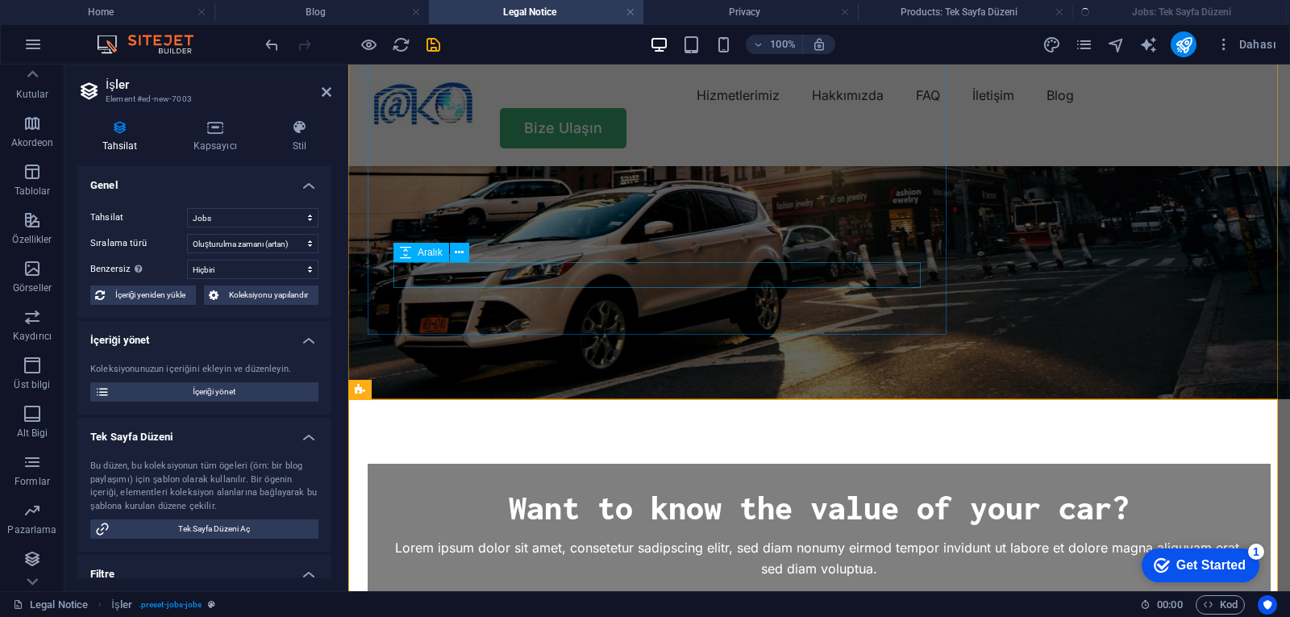
select select "columns.publishing_date_DESC"
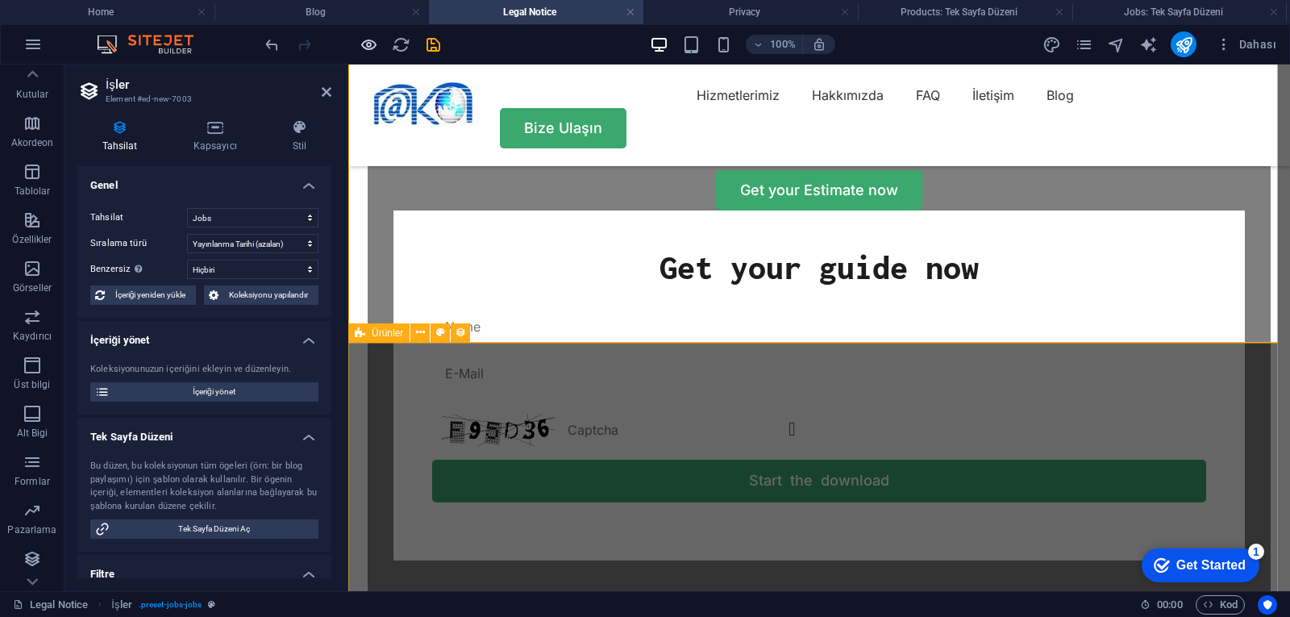
scroll to position [1174, 0]
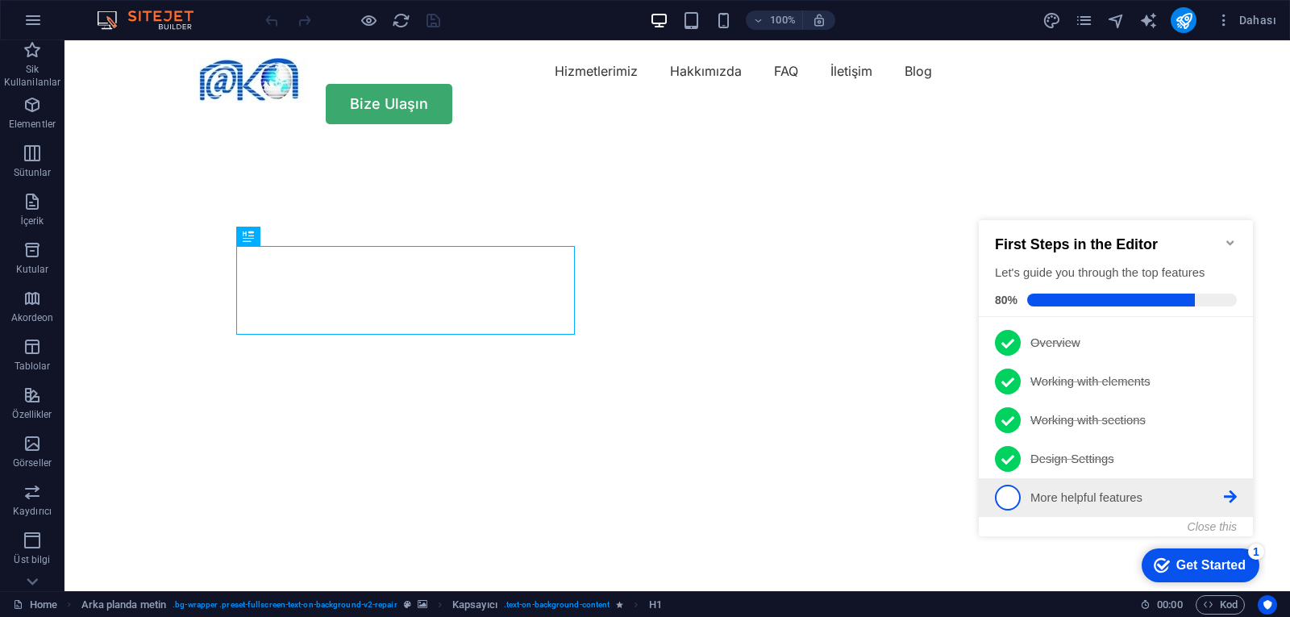
click at [1004, 496] on span "5" at bounding box center [1008, 498] width 26 height 26
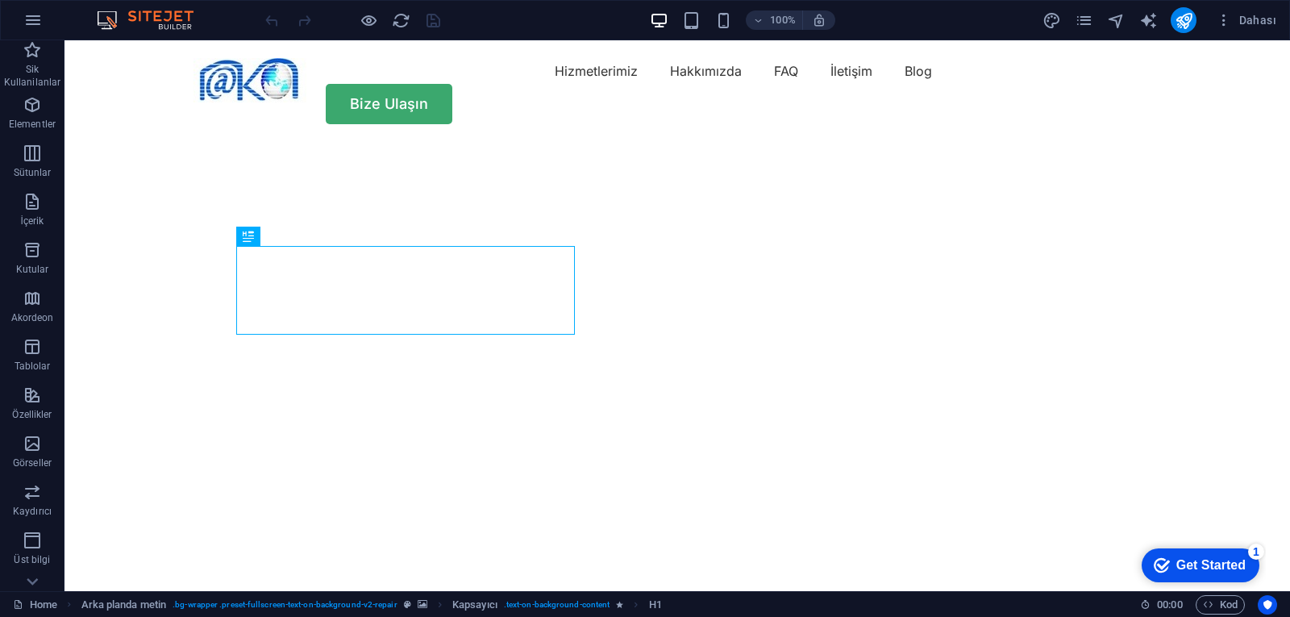
click at [1177, 571] on div "Get Started" at bounding box center [1211, 565] width 69 height 15
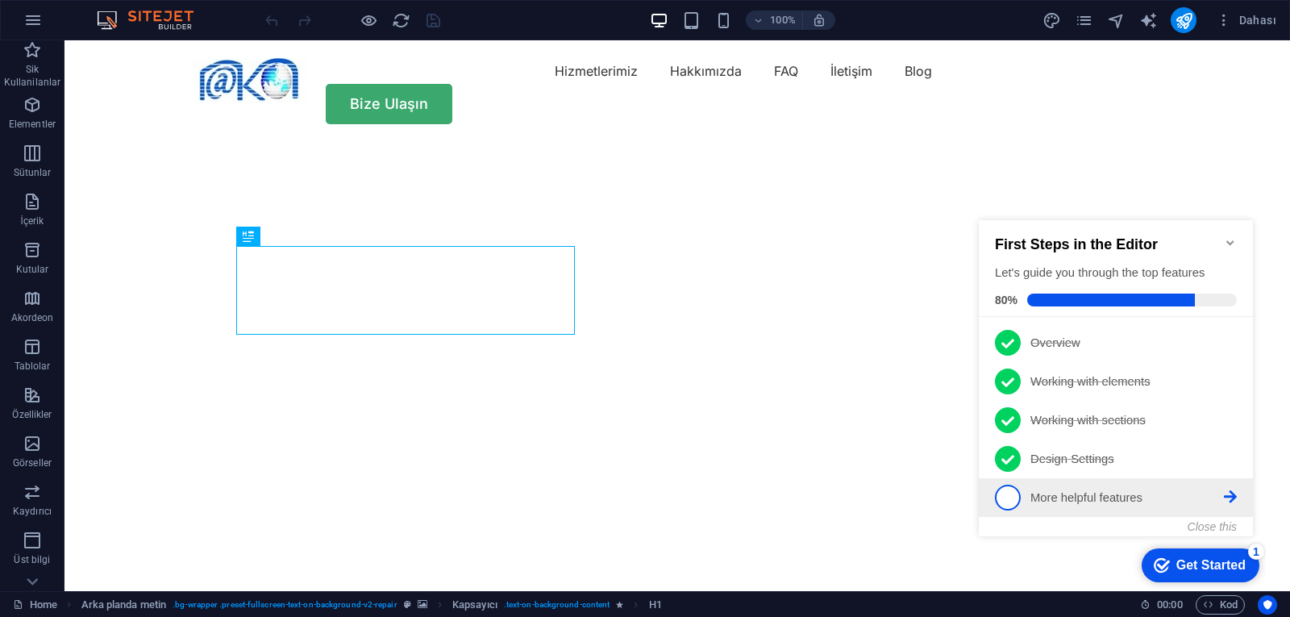
click at [1119, 506] on link "5 More helpful features - incomplete" at bounding box center [1116, 498] width 242 height 26
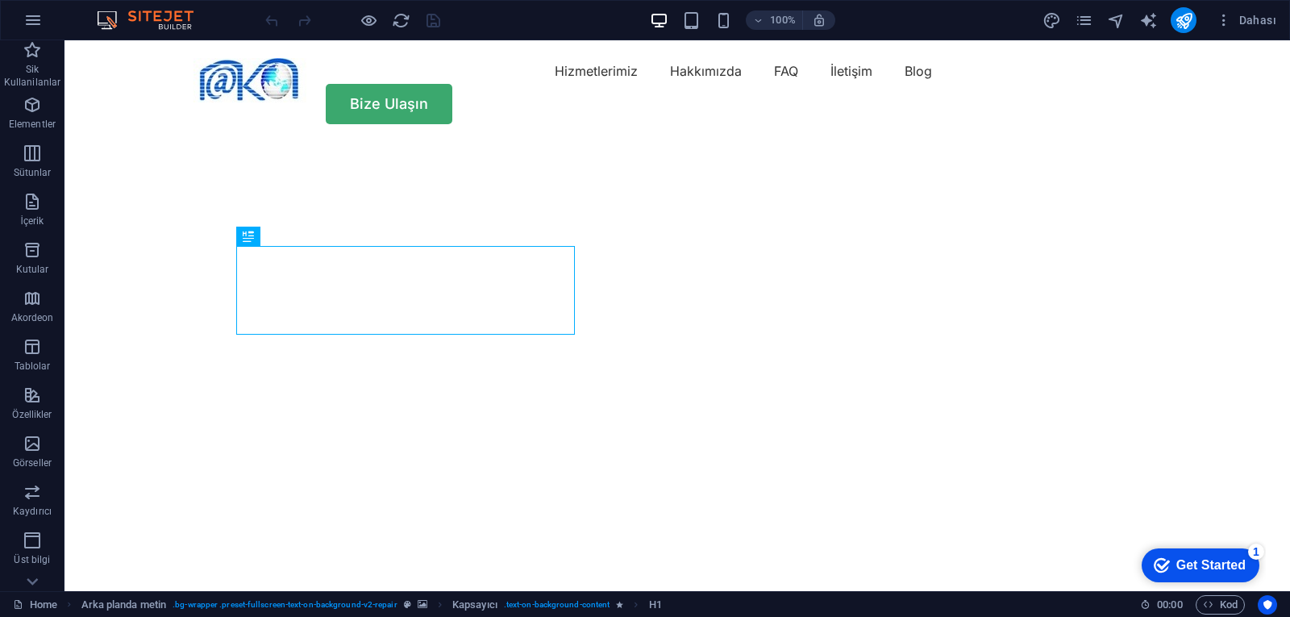
click at [1246, 573] on div "Get Started" at bounding box center [1211, 565] width 69 height 15
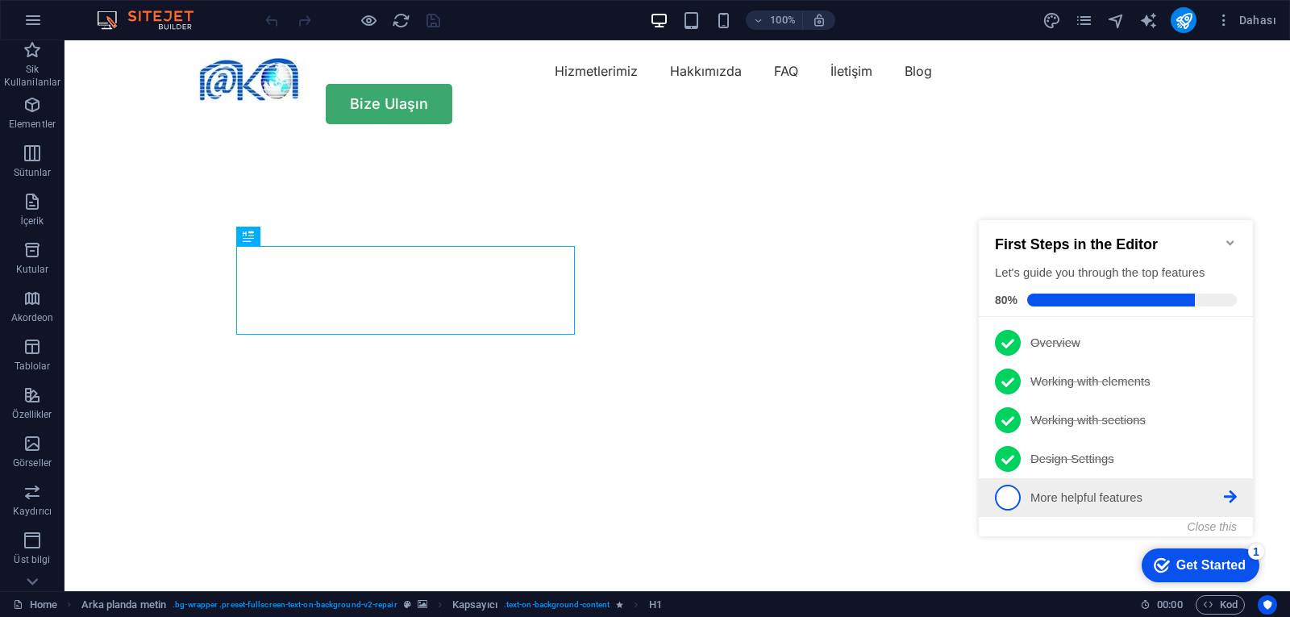
click at [1230, 348] on icon at bounding box center [1230, 342] width 13 height 13
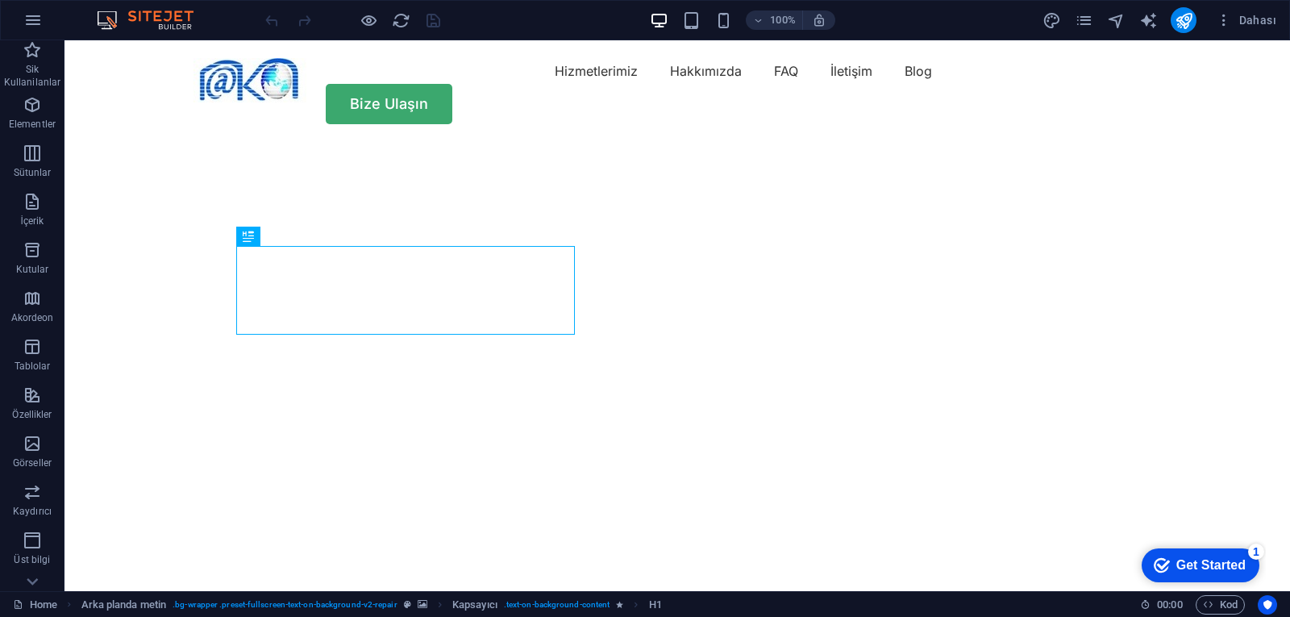
click at [1192, 555] on div "checkmark Get Started 1" at bounding box center [1201, 565] width 118 height 34
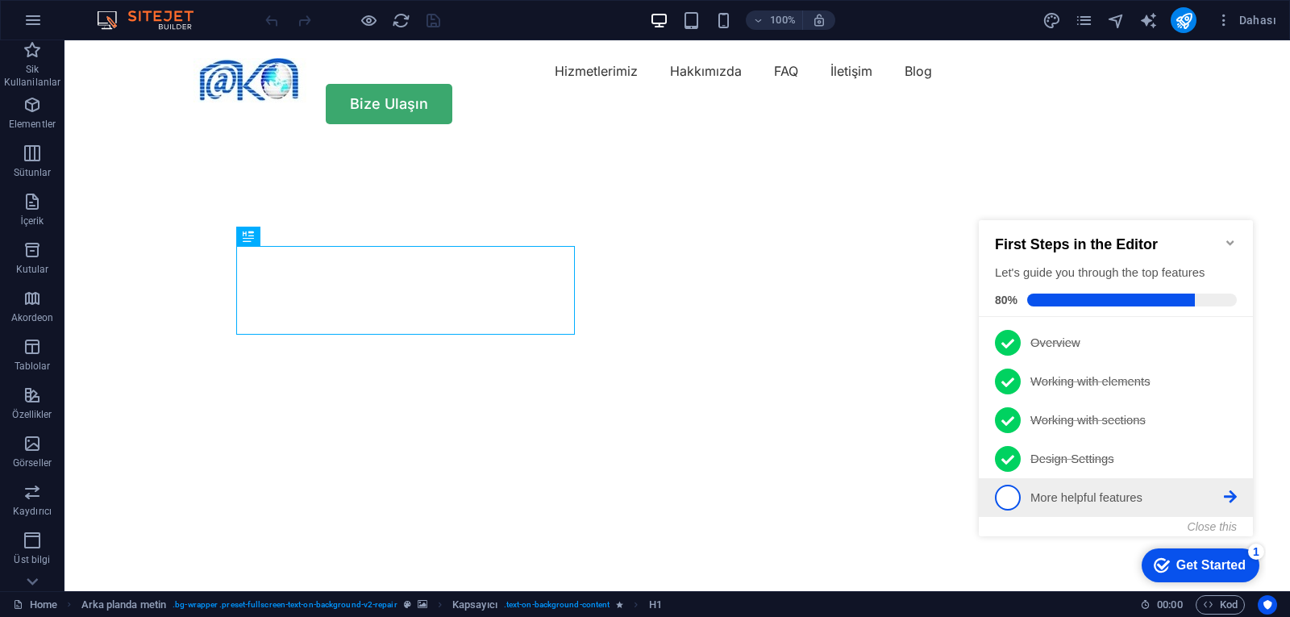
click at [1072, 503] on p "More helpful features - incomplete" at bounding box center [1128, 498] width 194 height 17
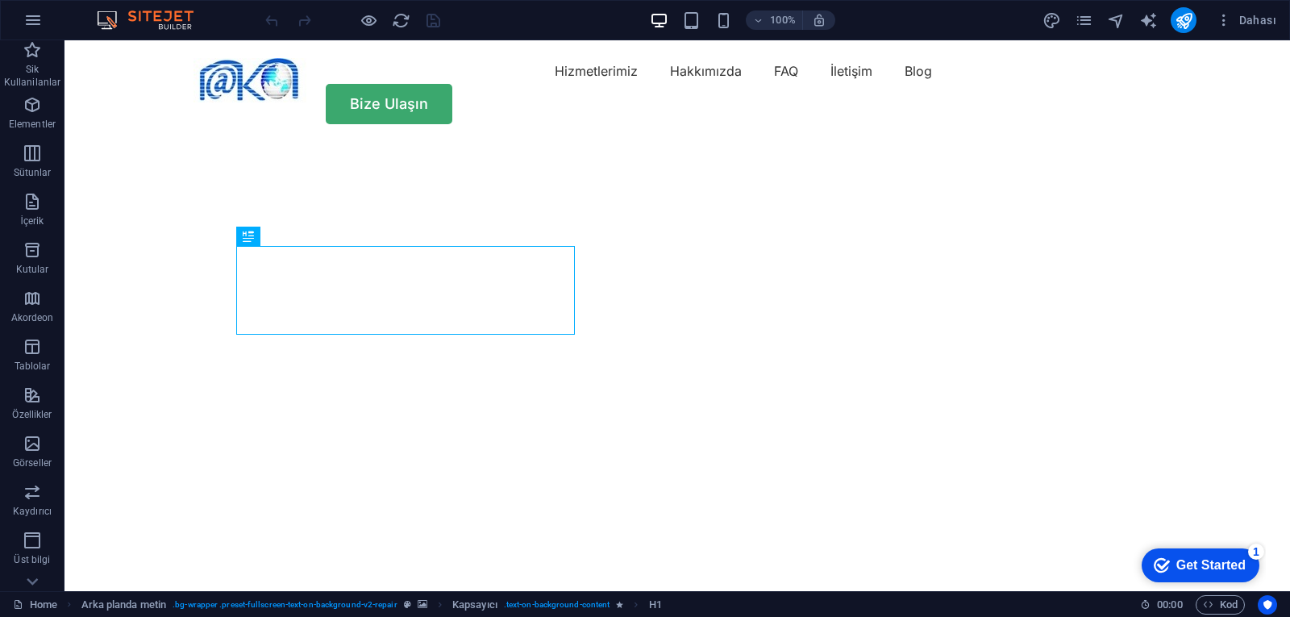
click at [114, 19] on img at bounding box center [153, 19] width 121 height 19
click at [1050, 19] on icon "design" at bounding box center [1052, 20] width 19 height 19
select select "px"
select select "400"
select select "px"
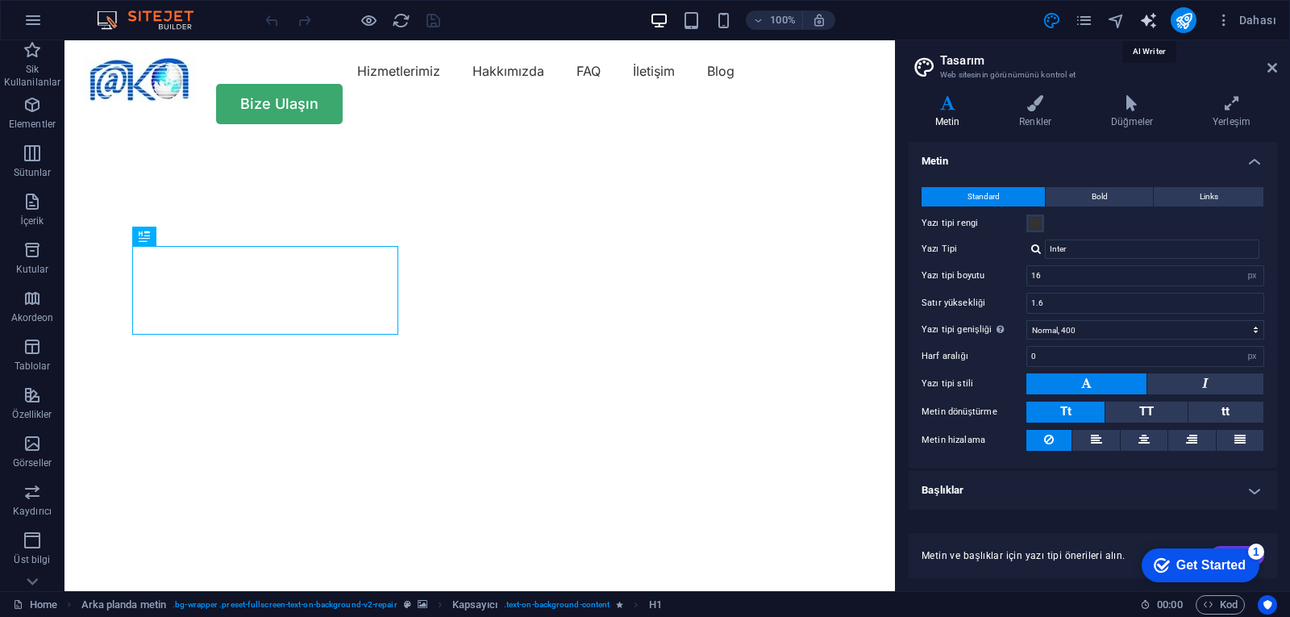
click at [1154, 19] on icon "text_generator" at bounding box center [1149, 20] width 19 height 19
select select "English"
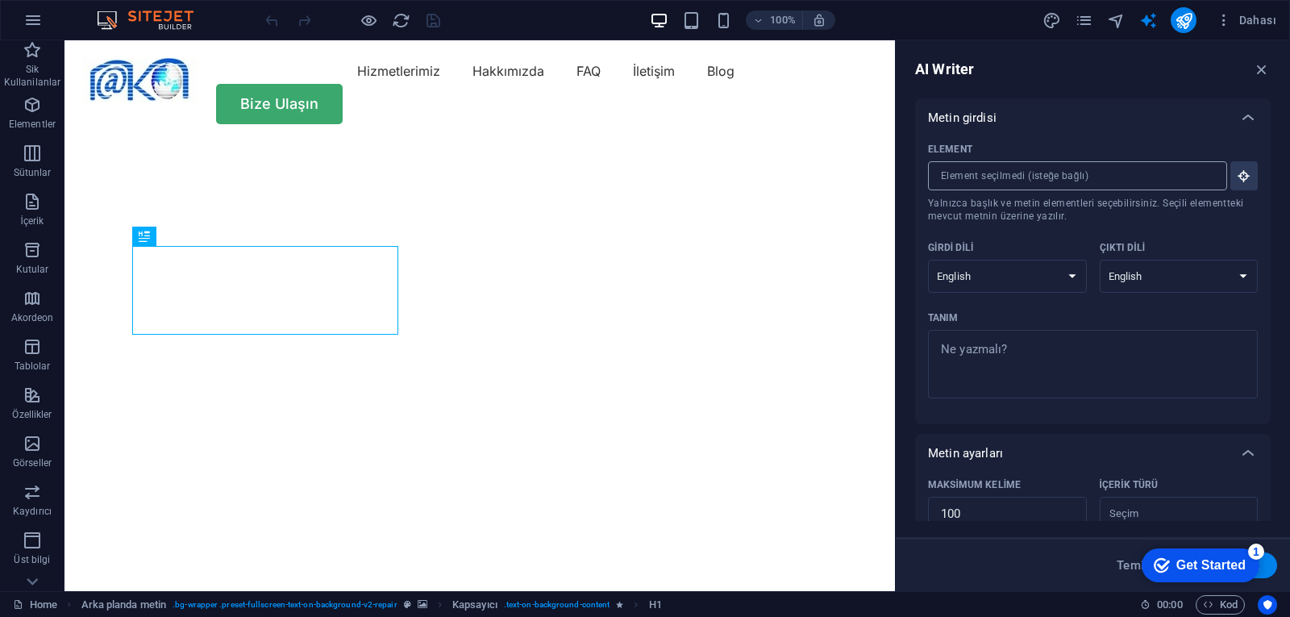
click at [1074, 177] on input "Element ​ Yalnızca başlık ve metin elementleri seçebilirsiniz. Seçili elementte…" at bounding box center [1072, 175] width 288 height 29
click at [1157, 168] on input "Element ​ Yalnızca başlık ve metin elementleri seçebilirsiniz. Seçili elementte…" at bounding box center [1072, 175] width 288 height 29
click at [1143, 270] on select "Albanian Arabic Armenian Awadhi Azerbaijani Bashkir Basque Belarusian Bengali B…" at bounding box center [1179, 276] width 159 height 33
click at [1057, 283] on select "Albanian Arabic Armenian Awadhi Azerbaijani Bashkir Basque Belarusian Bengali B…" at bounding box center [1007, 276] width 159 height 33
click at [1176, 179] on input "Element ​ Yalnızca başlık ve metin elementleri seçebilirsiniz. Seçili elementte…" at bounding box center [1072, 175] width 288 height 29
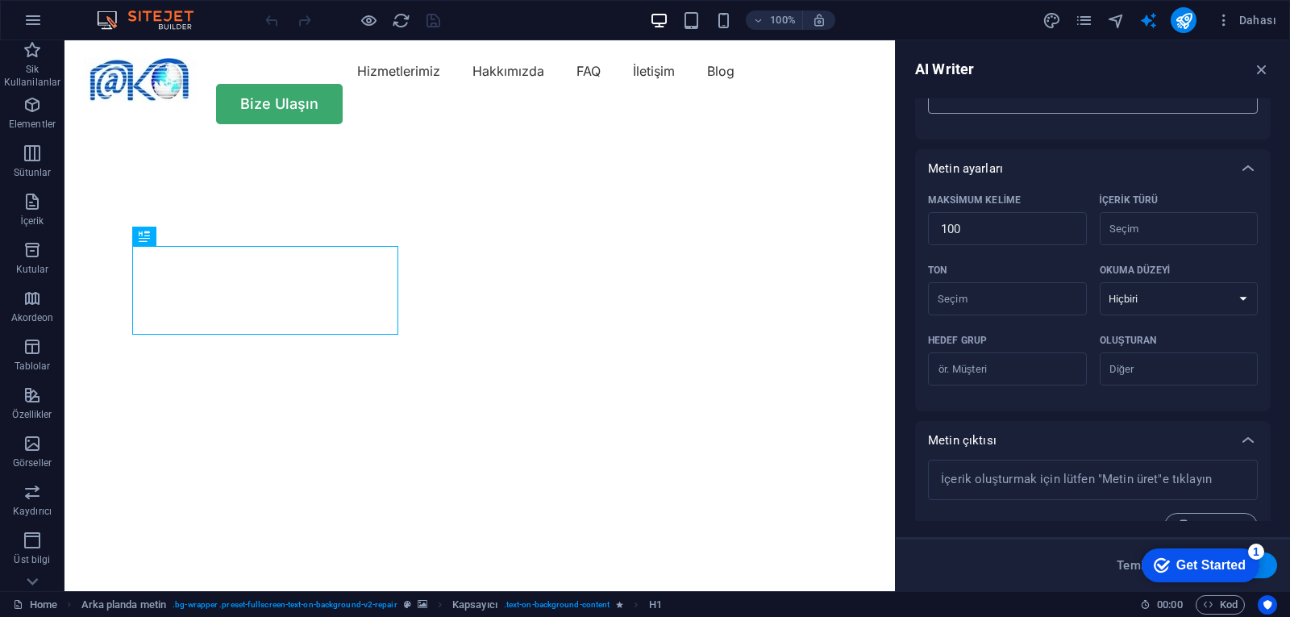
scroll to position [315, 0]
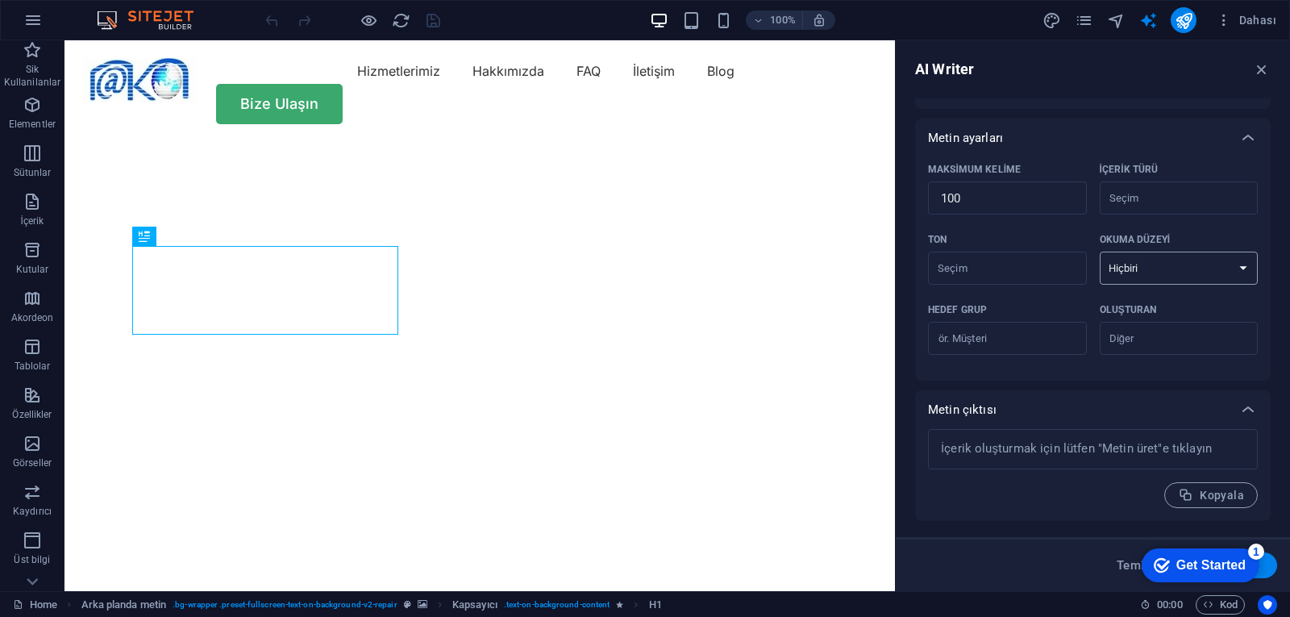
click at [1155, 264] on select "Hiçbiri Akademik Yetişkin Genç Çocuk" at bounding box center [1179, 268] width 159 height 33
click at [1155, 256] on select "Hiçbiri Akademik Yetişkin Genç Çocuk" at bounding box center [1179, 268] width 159 height 33
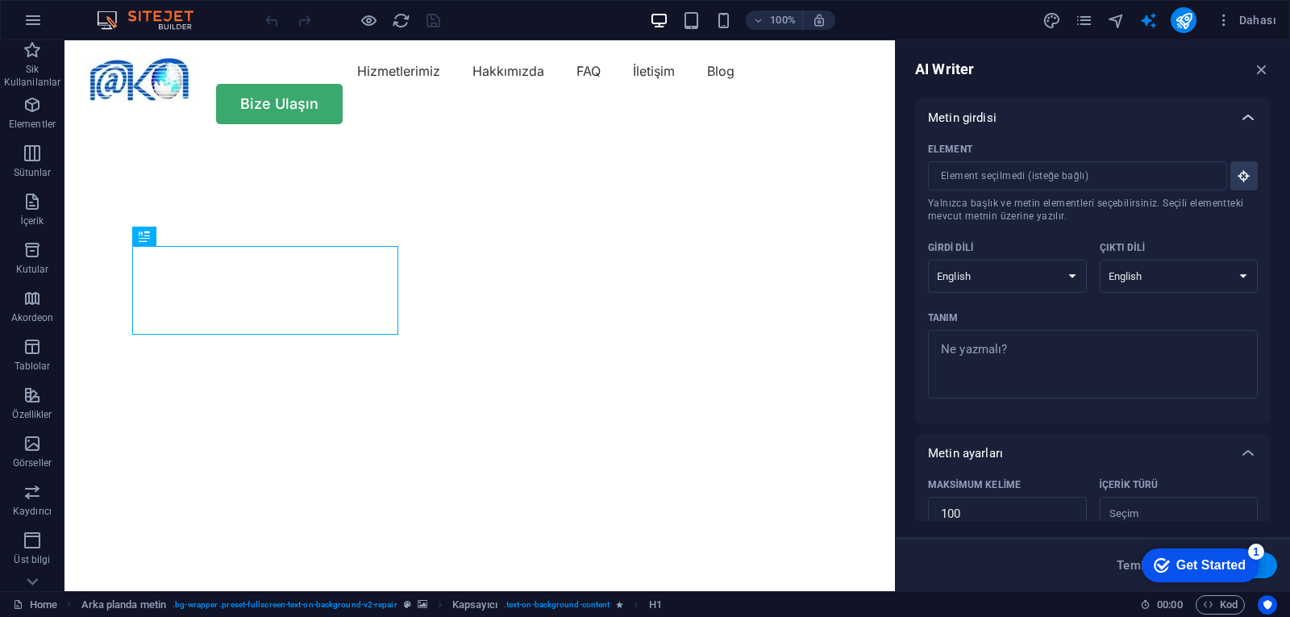
click at [1254, 117] on icon at bounding box center [1248, 117] width 19 height 19
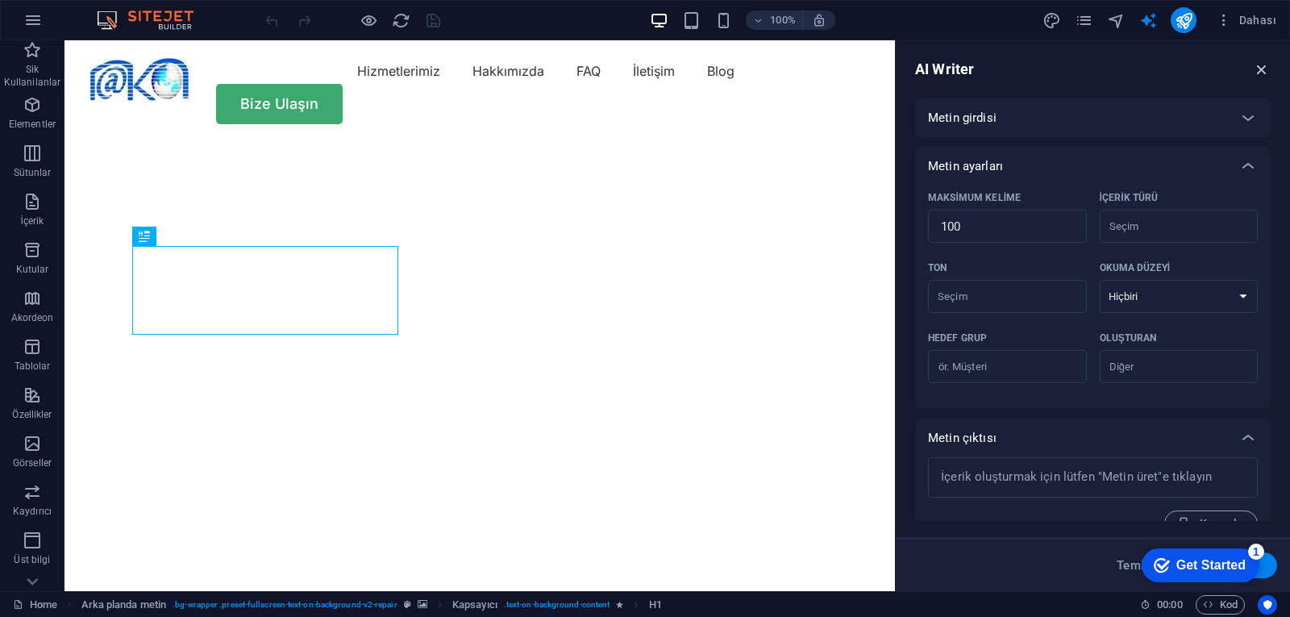
drag, startPoint x: 1263, startPoint y: 71, endPoint x: 1174, endPoint y: 16, distance: 105.0
click at [1263, 71] on icon "button" at bounding box center [1262, 69] width 18 height 18
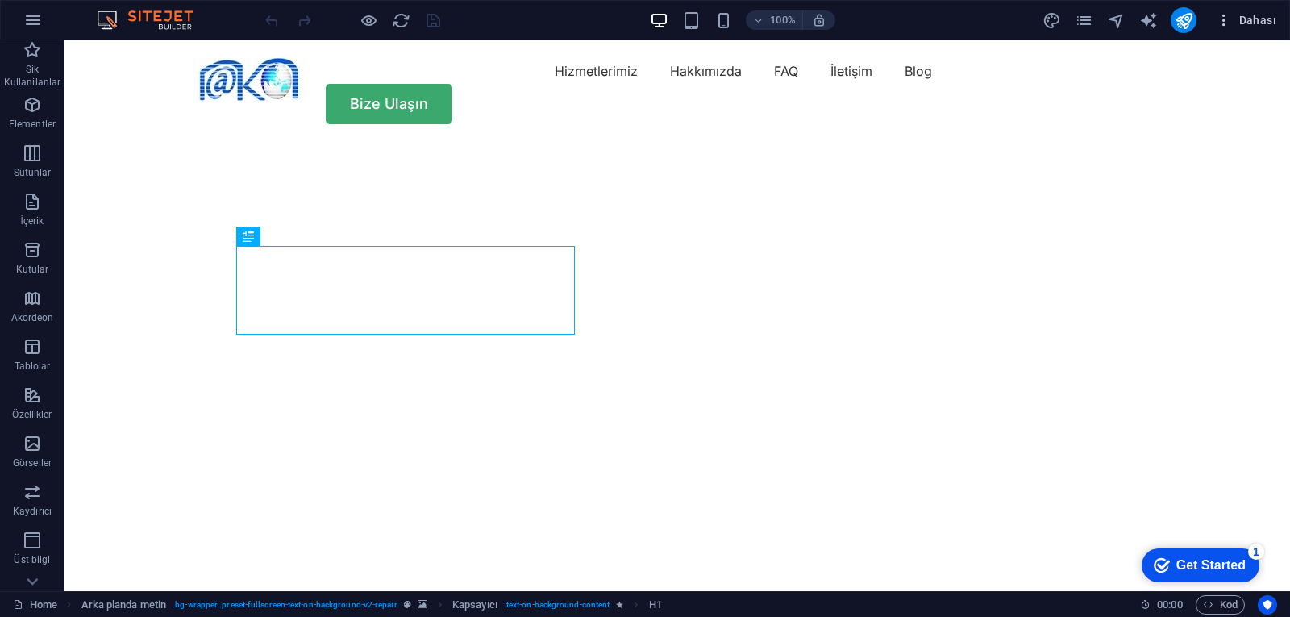
click at [1219, 19] on icon "button" at bounding box center [1224, 20] width 16 height 16
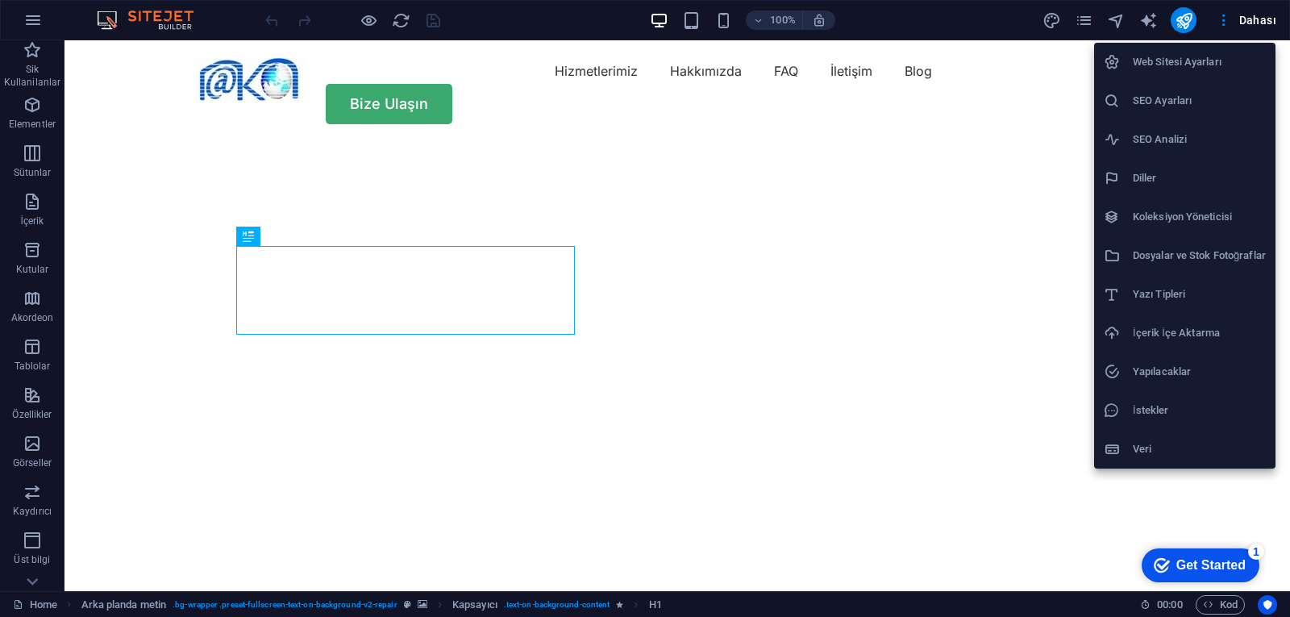
click at [1152, 167] on li "Diller" at bounding box center [1184, 178] width 181 height 39
select select "72"
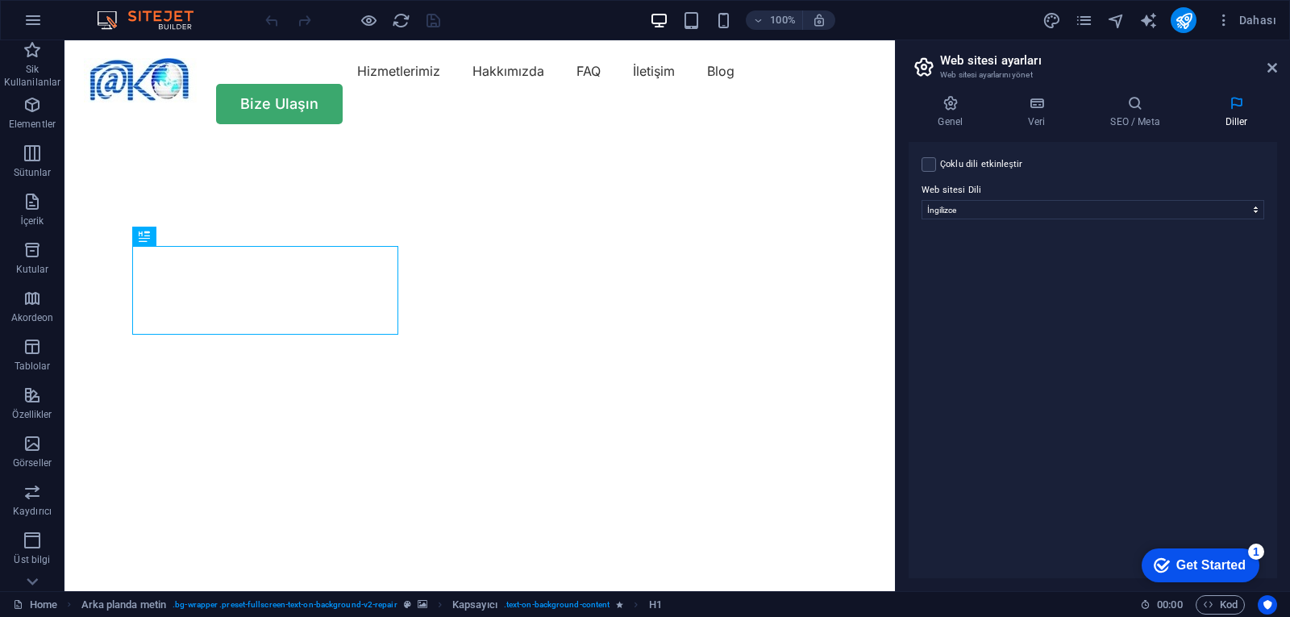
click at [1005, 161] on label "Çoklu dili etkinleştir Çoklu dili silmek için tek bir dil kalana kadar tüm dill…" at bounding box center [981, 164] width 83 height 19
click at [0, 0] on input "Çoklu dili etkinleştir Çoklu dili silmek için tek bir dil kalana kadar tüm dill…" at bounding box center [0, 0] width 0 height 0
click at [1214, 291] on select "Abkhazian Afar Afrikaans Akan Albanian Almanca Amharic Aragonese Arapça Armenia…" at bounding box center [1093, 287] width 269 height 19
select select "165"
click at [959, 278] on select "Abkhazian Afar Afrikaans Akan Albanian Almanca Amharic Aragonese Arapça Armenia…" at bounding box center [1093, 287] width 269 height 19
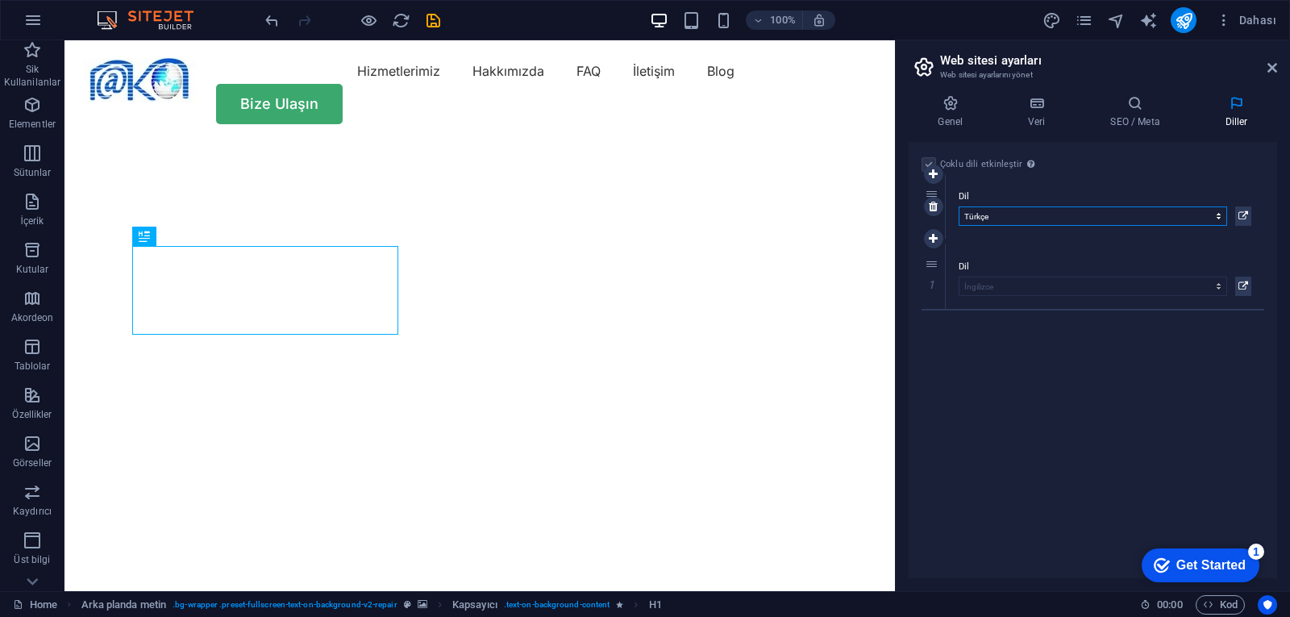
drag, startPoint x: 933, startPoint y: 265, endPoint x: 940, endPoint y: 193, distance: 72.1
select select "165"
click at [940, 281] on link at bounding box center [933, 278] width 19 height 19
click at [936, 170] on label at bounding box center [929, 164] width 15 height 15
click at [0, 0] on input "Çoklu dili etkinleştir Çoklu dili silmek için tek bir dil kalana kadar tüm dill…" at bounding box center [0, 0] width 0 height 0
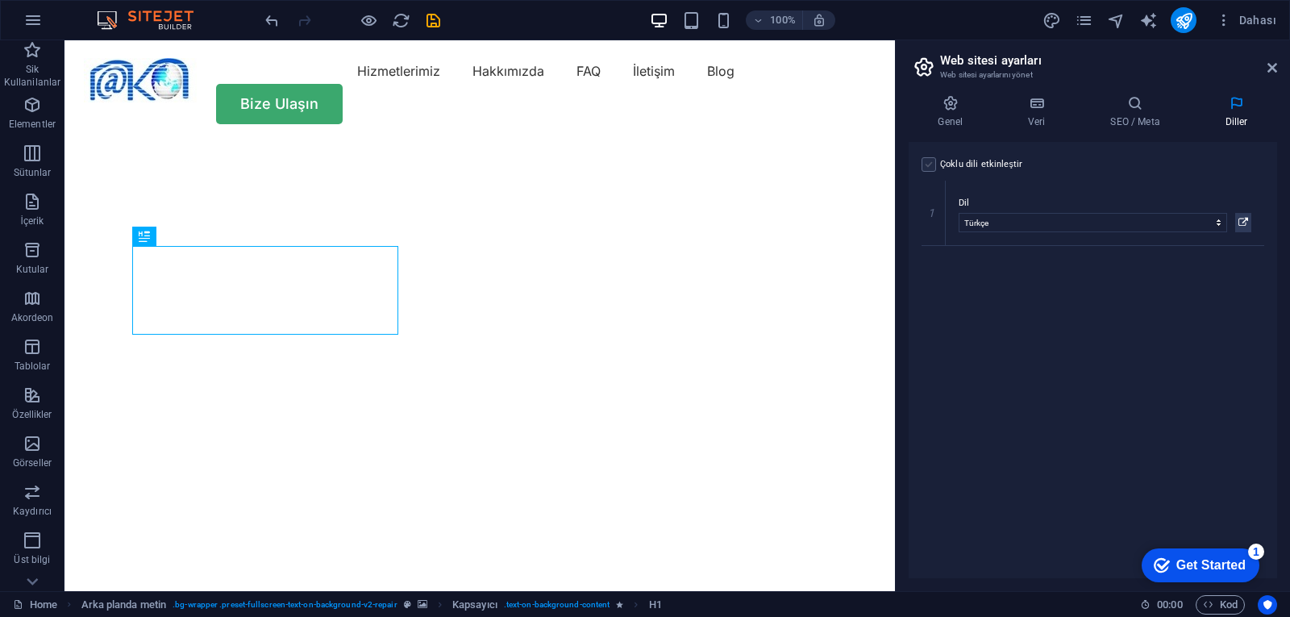
select select "165"
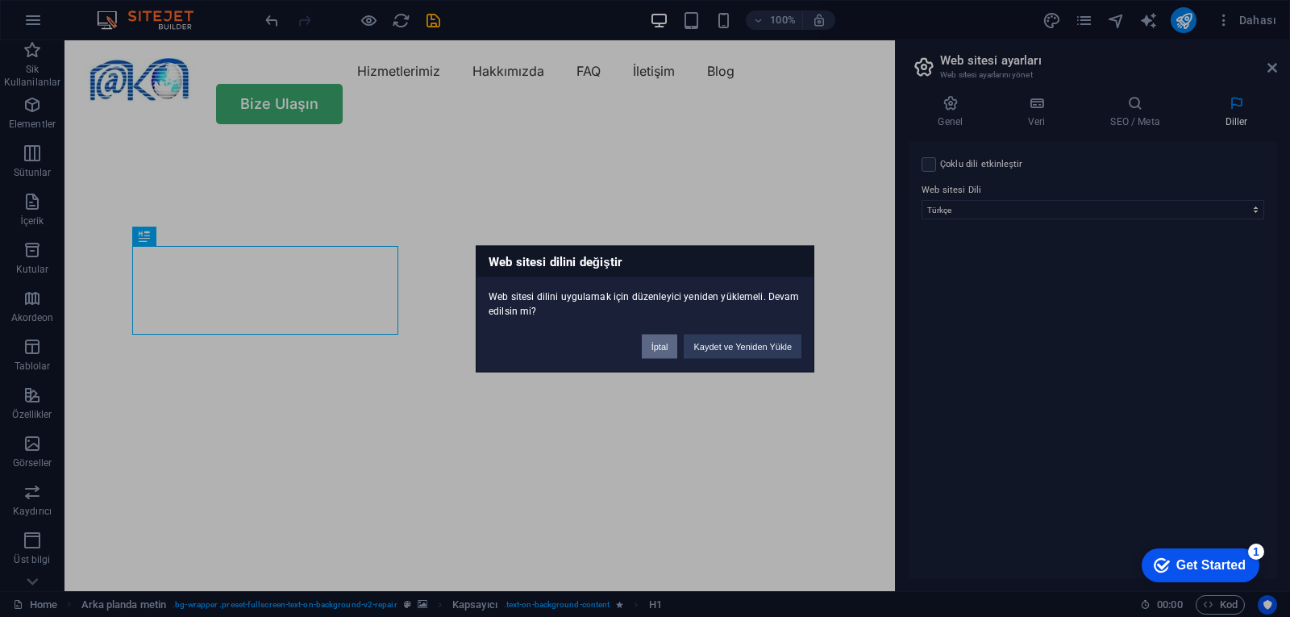
click at [659, 353] on button "İptal" at bounding box center [660, 346] width 36 height 24
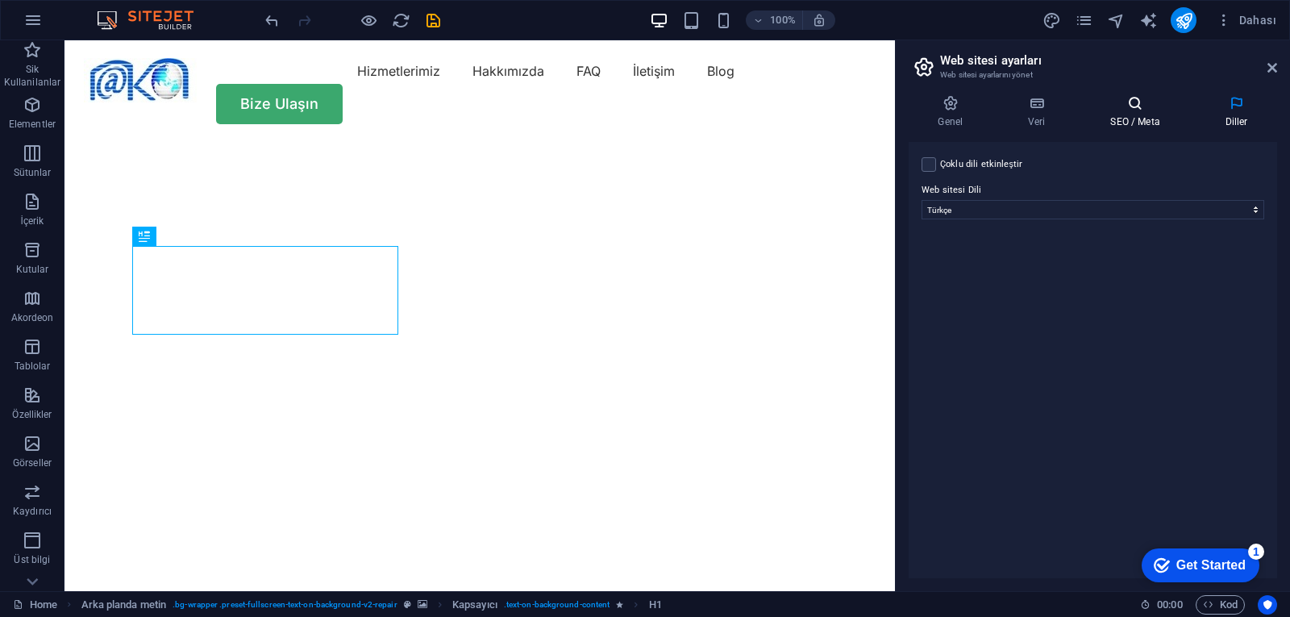
click at [1150, 119] on h4 "SEO / Meta" at bounding box center [1139, 112] width 115 height 34
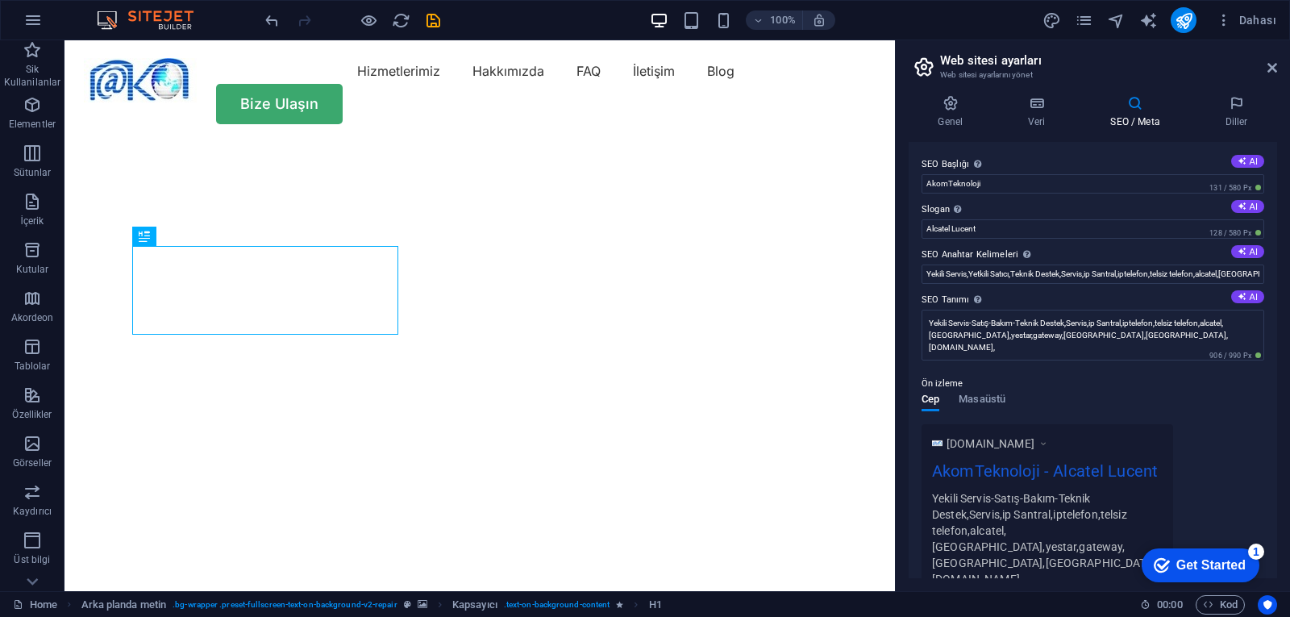
click at [1058, 169] on label "SEO Başlığı Web sitenin başlığı - onu arama motoru sonuçlarında öne çıkan bir ş…" at bounding box center [1093, 164] width 343 height 19
click at [1058, 174] on input "AkomTeknoloji" at bounding box center [1093, 183] width 343 height 19
click at [1054, 177] on input "AkomTeknoloji" at bounding box center [1093, 183] width 343 height 19
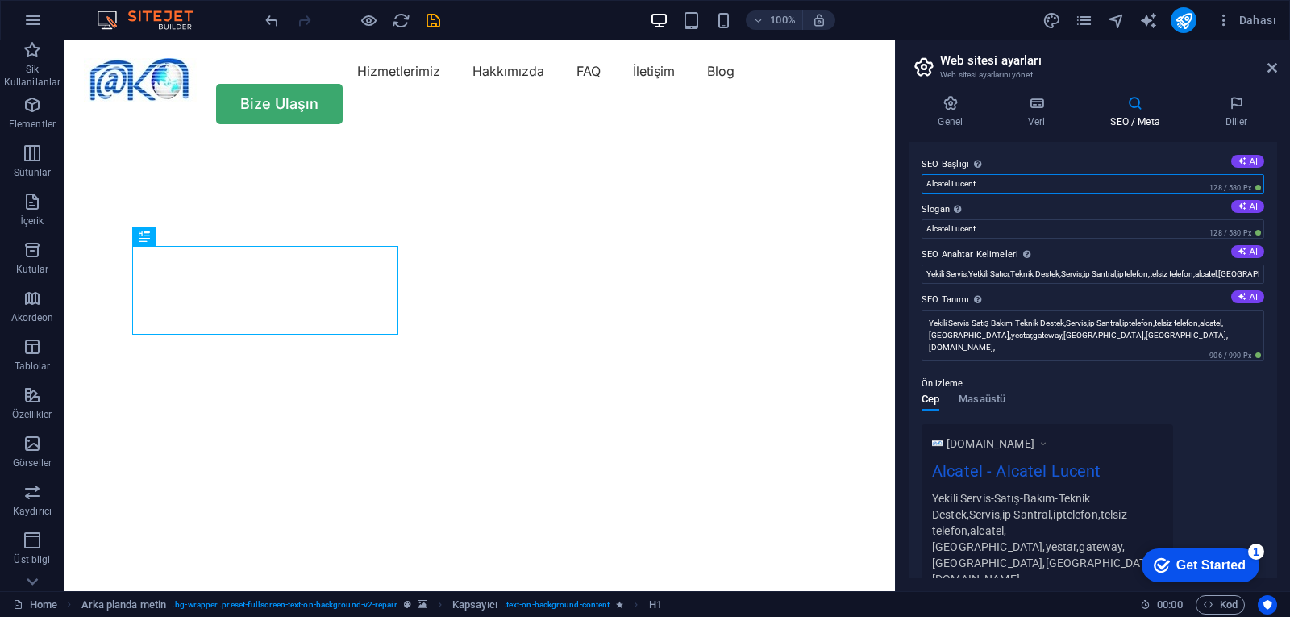
type input "Alcatel Lucent"
click at [1042, 277] on input "Yekili Servis,Yetkili Satıcı,Teknik Destek,Servis,ip Santral,iptelefon,telsiz t…" at bounding box center [1093, 274] width 343 height 19
click at [1009, 223] on input "Alcatel Lucent" at bounding box center [1093, 228] width 343 height 19
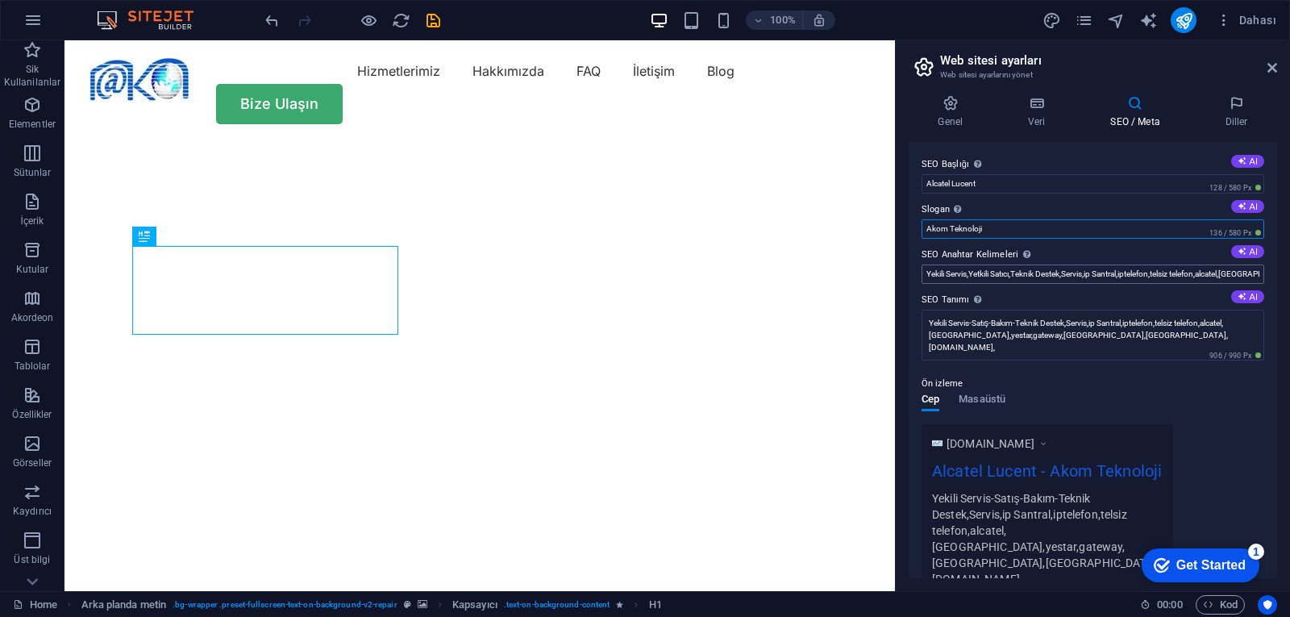
type input "Akom Teknoloji"
click at [973, 274] on input "Yekili Servis,Yetkili Satıcı,Teknik Destek,Servis,ip Santral,iptelefon,telsiz t…" at bounding box center [1093, 274] width 343 height 19
click at [1018, 273] on input "Yekili Servis Yetkili Satıcı,Teknik Destek,Servis,ip Santral,iptelefon,telsiz t…" at bounding box center [1093, 274] width 343 height 19
click at [1094, 277] on input "Yekili Servis Yetkili Satıcı Teknik Destek,Servis,ip Santral,iptelefon,telsiz t…" at bounding box center [1093, 274] width 343 height 19
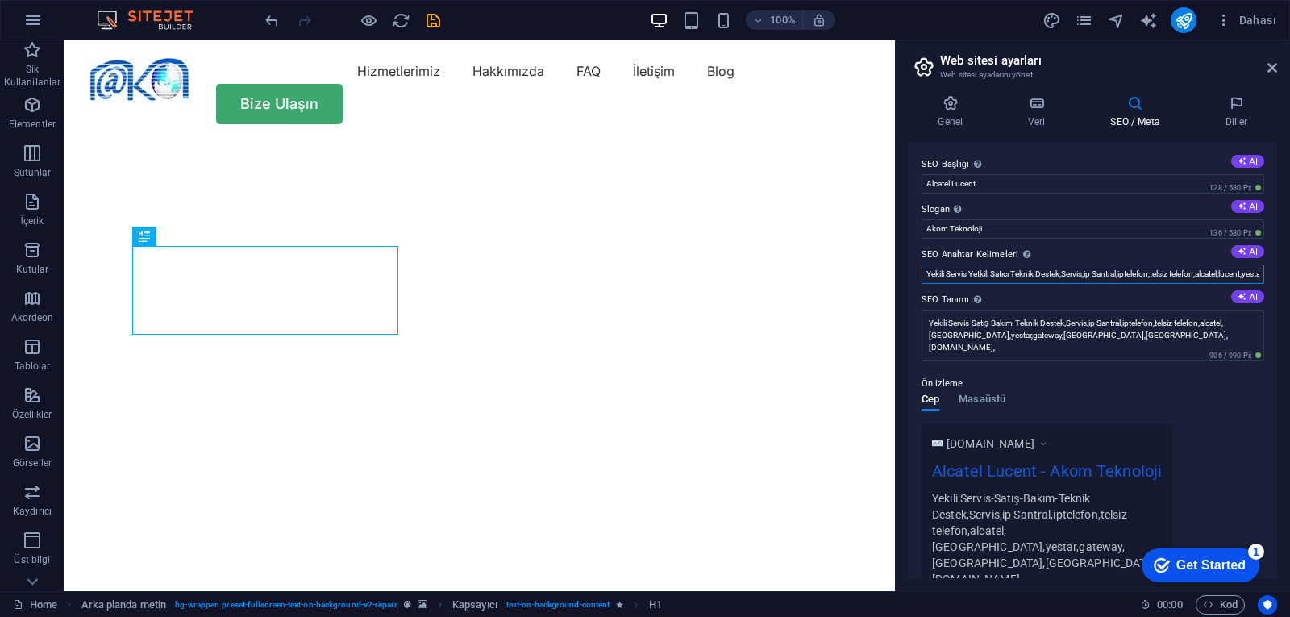
click at [1094, 277] on input "Yekili Servis Yetkili Satıcı Teknik Destek,Servis,ip Santral,iptelefon,telsiz t…" at bounding box center [1093, 274] width 343 height 19
type input "Yekili Servis Yetkili Satıcı Teknik Destek,Servis,ip Santral,iptelefon,telsiz t…"
click at [974, 330] on textarea "Yekili Servis-Satış-Bakım-Teknik Destek,Servis,ip Santral,iptelefon,telsiz tele…" at bounding box center [1093, 335] width 343 height 51
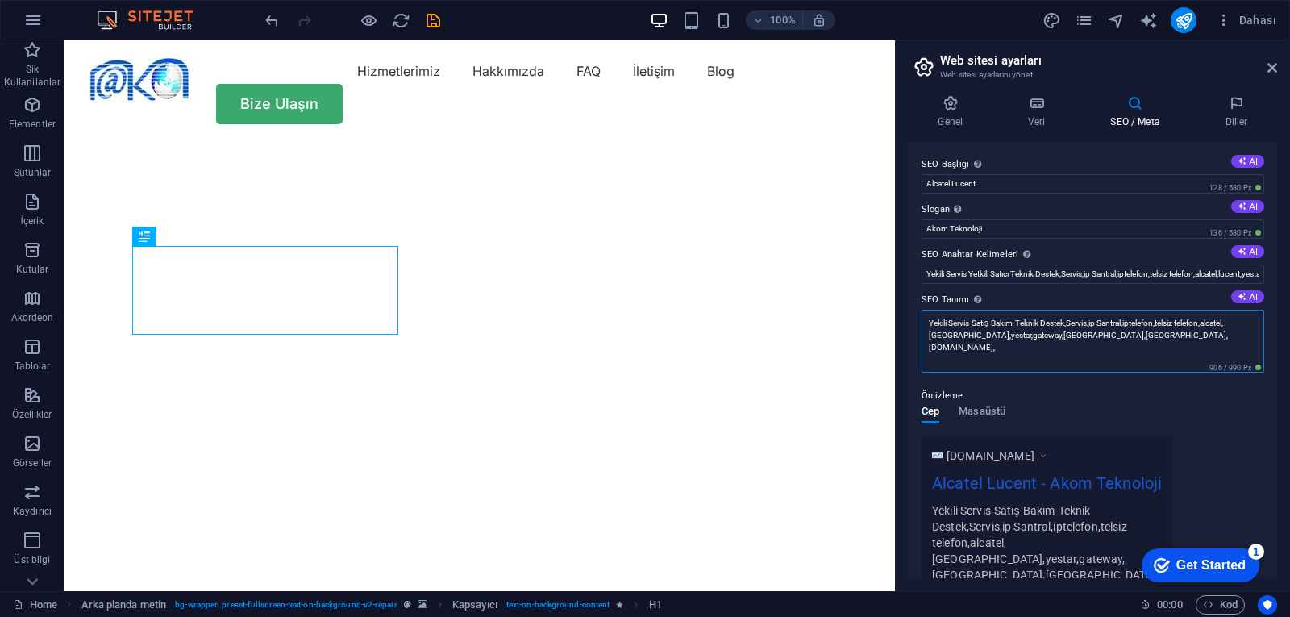
click at [974, 330] on textarea "Yekili Servis-Satış-Bakım-Teknik Destek,Servis,ip Santral,iptelefon,telsiz tele…" at bounding box center [1093, 341] width 343 height 63
paste textarea "Ankara Alcatel Lucent yetkili servis Yeastar IP santral kurulumu Ankara IP tele…"
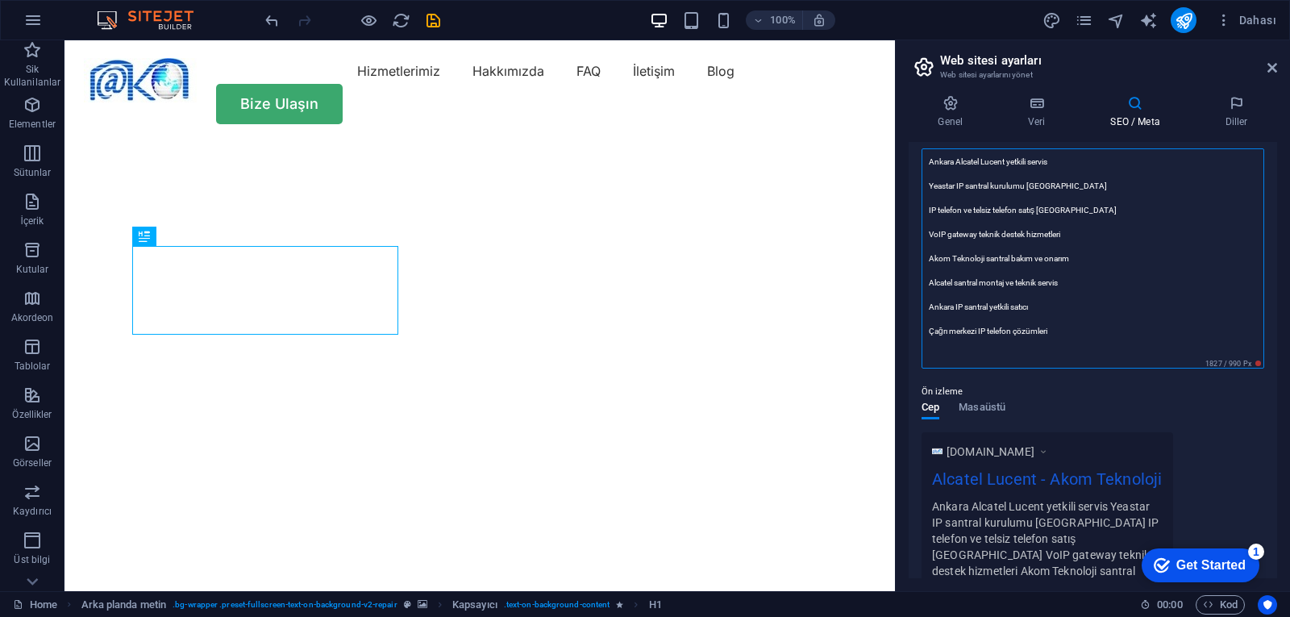
scroll to position [81, 0]
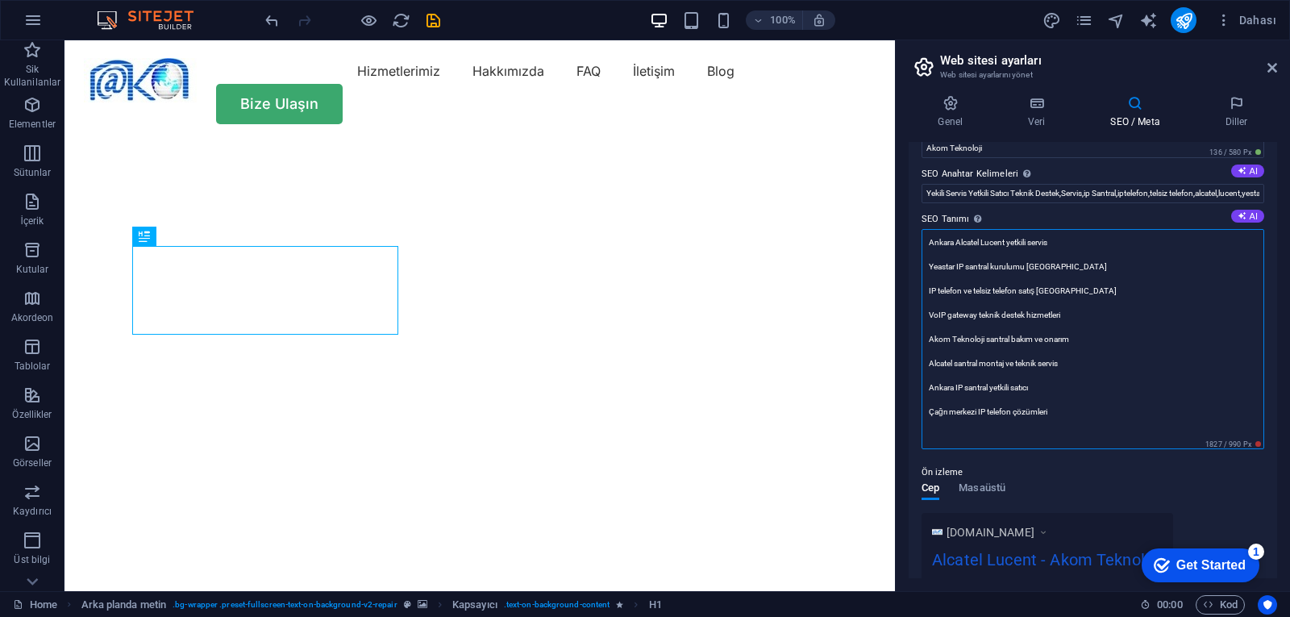
click at [996, 256] on textarea "Ankara Alcatel Lucent yetkili servis Yeastar IP santral kurulumu Ankara IP tele…" at bounding box center [1093, 339] width 343 height 220
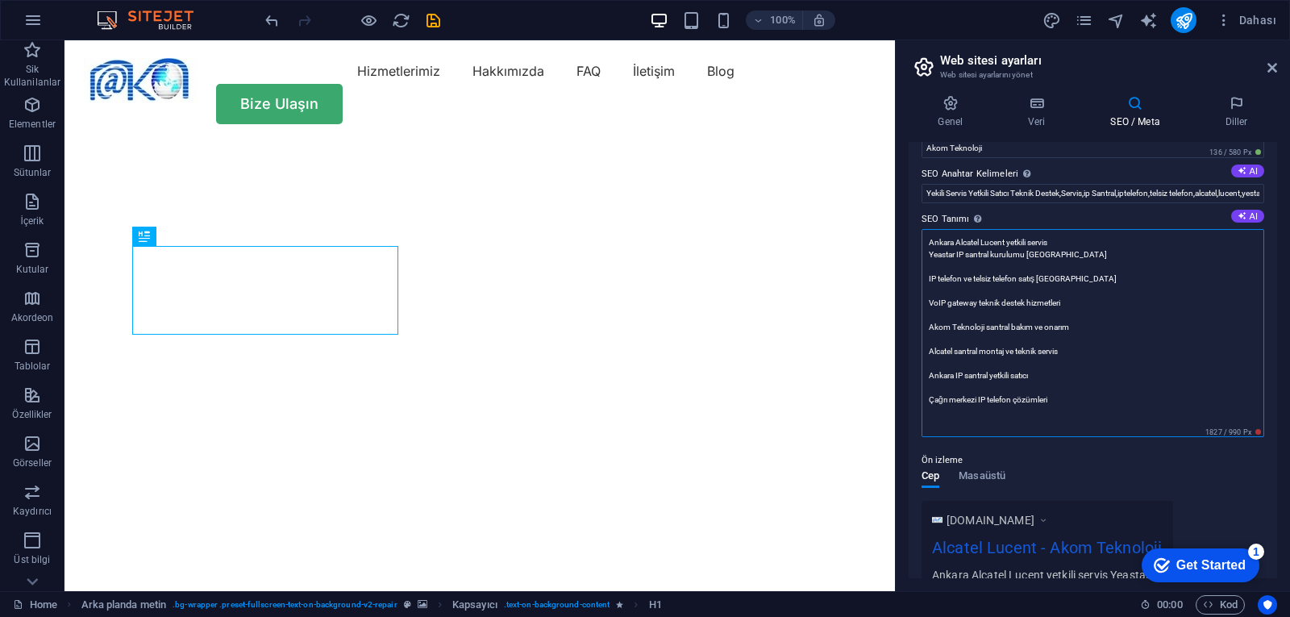
drag, startPoint x: 1057, startPoint y: 242, endPoint x: 1030, endPoint y: 241, distance: 26.6
click at [1030, 241] on textarea "Ankara Alcatel Lucent yetkili servis Yeastar IP santral kurulumu Ankara IP tele…" at bounding box center [1093, 333] width 343 height 208
drag, startPoint x: 1086, startPoint y: 332, endPoint x: 918, endPoint y: 324, distance: 168.0
click at [918, 324] on div "SEO Başlığı Web sitenin başlığı - onu arama motoru sonuçlarında öne çıkan bir ş…" at bounding box center [1093, 360] width 369 height 436
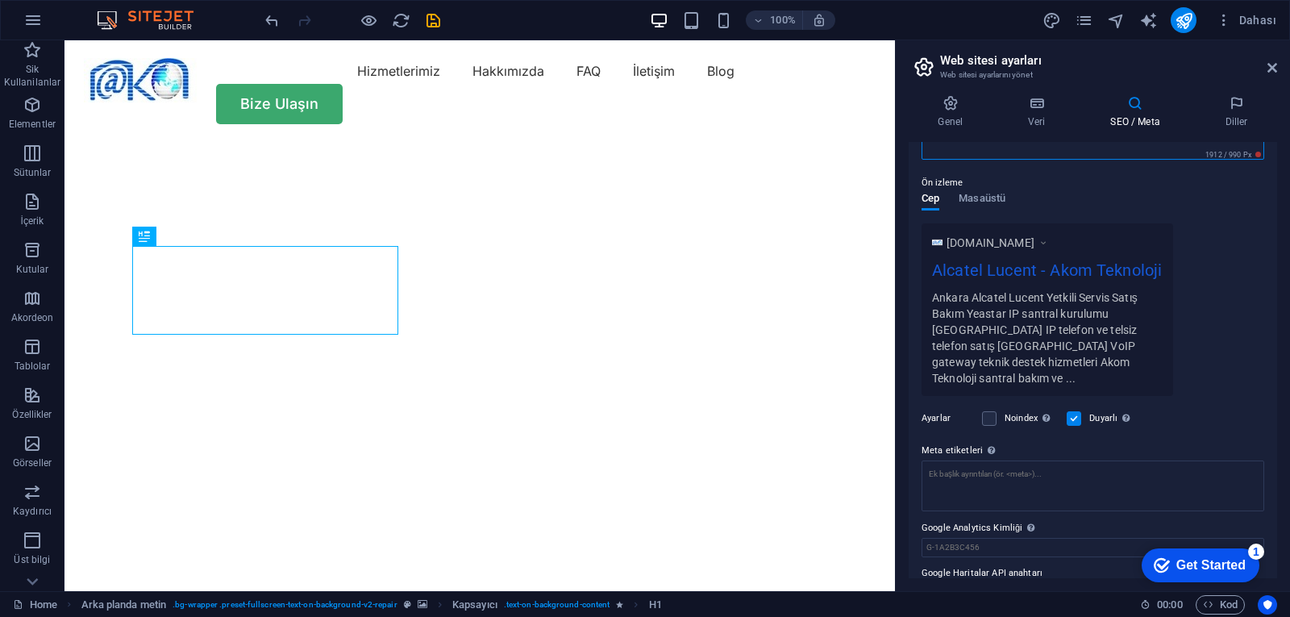
scroll to position [379, 0]
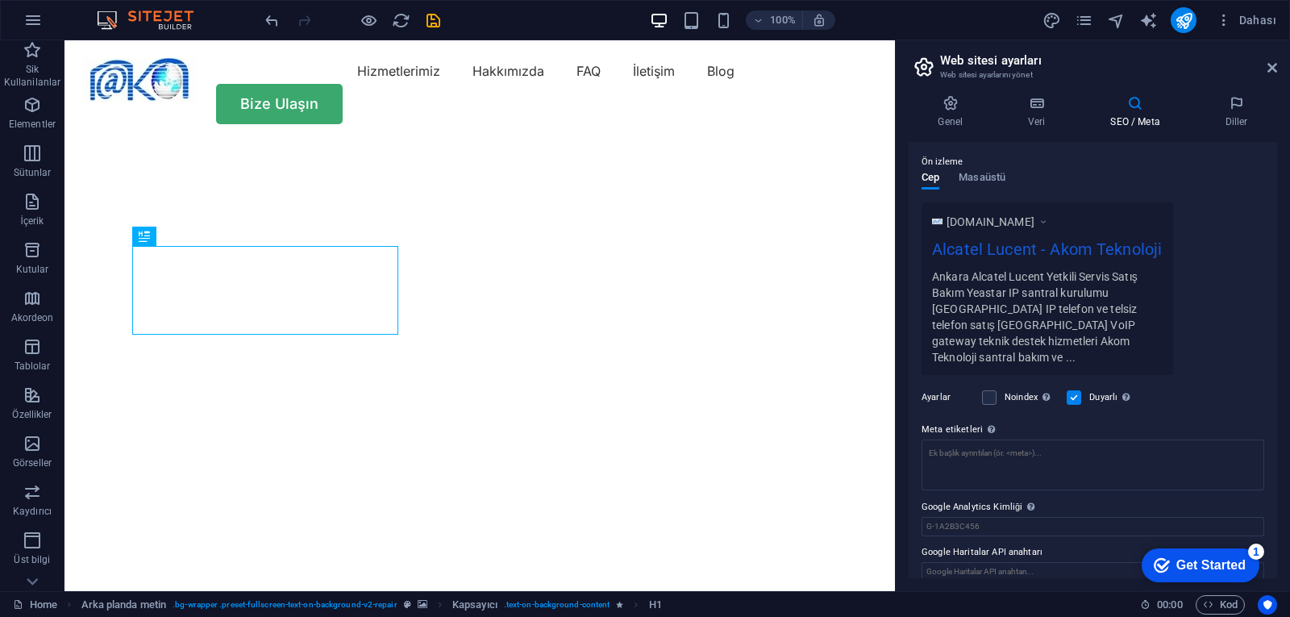
type textarea "Ankara Alcatel Lucent Yetkili Servis Satış Bakım Yeastar IP santral kurulumu An…"
click at [999, 388] on div "Noindex Arama motorlarına bu web sitesini arama sonuçlarından hariç tutmaları t…" at bounding box center [1018, 397] width 72 height 19
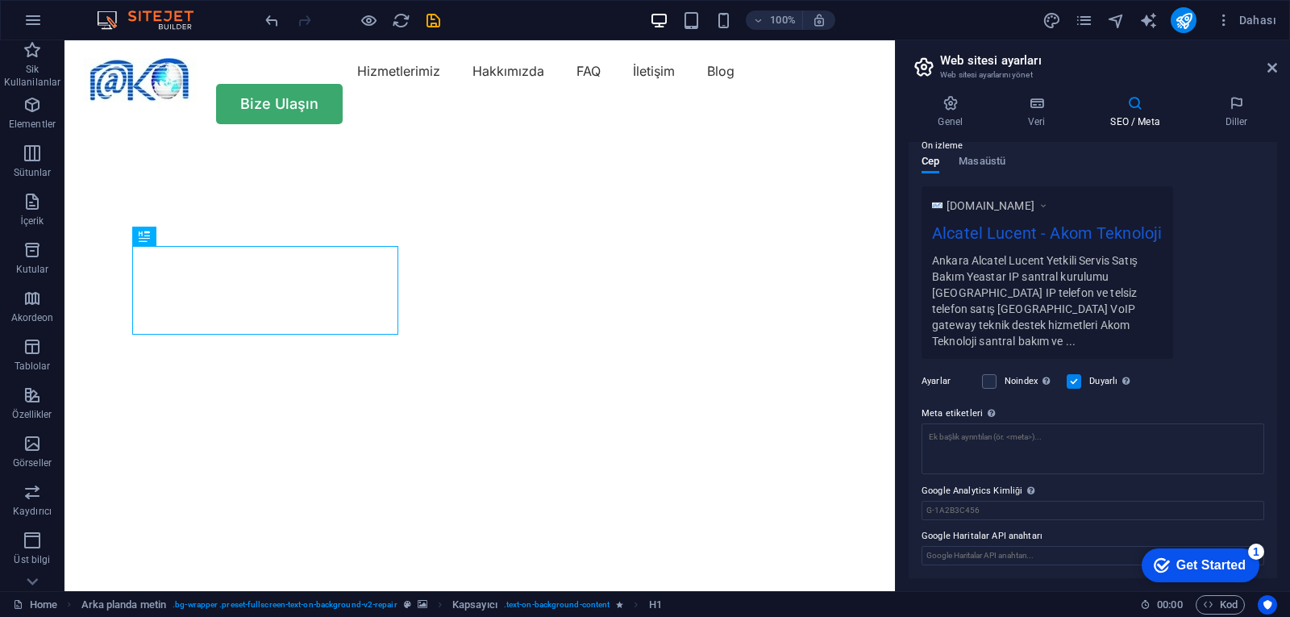
scroll to position [222, 0]
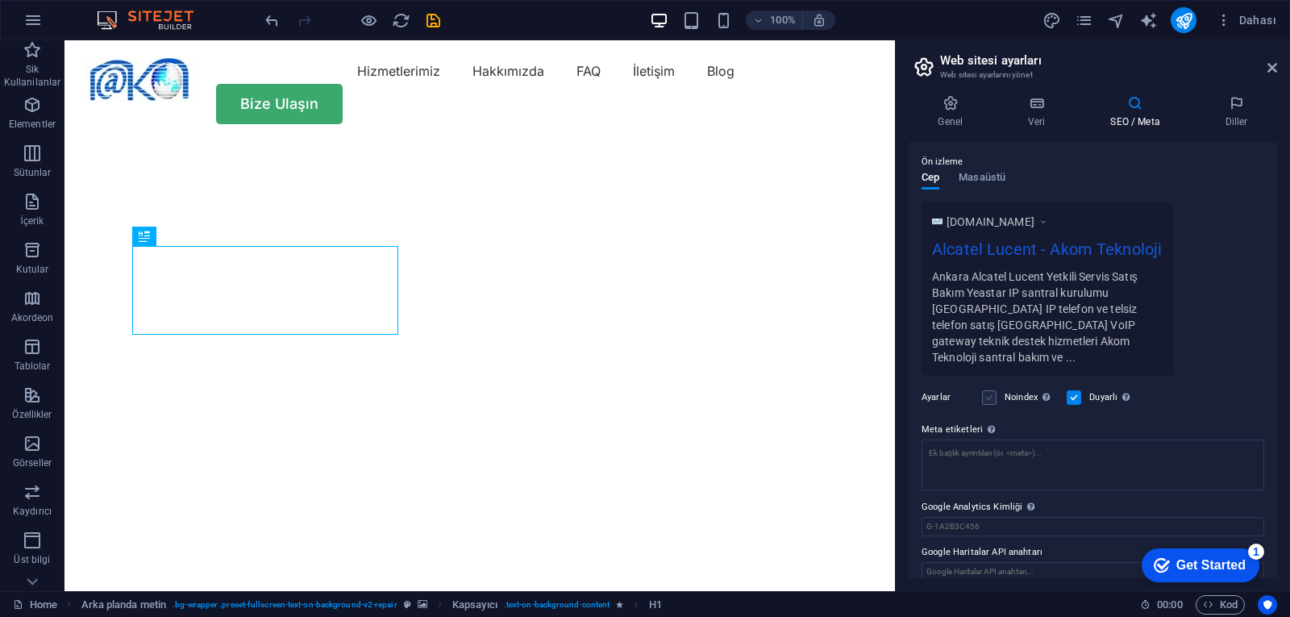
click at [993, 390] on label at bounding box center [989, 397] width 15 height 15
click at [0, 0] on input "Noindex Arama motorlarına bu web sitesini arama sonuçlarından hariç tutmaları t…" at bounding box center [0, 0] width 0 height 0
click at [991, 390] on label at bounding box center [989, 397] width 15 height 15
click at [0, 0] on input "Noindex Arama motorlarına bu web sitesini arama sonuçlarından hariç tutmaları t…" at bounding box center [0, 0] width 0 height 0
click at [1019, 443] on textarea "Meta etiketleri Web sitenin etiketlerinin içine yerleştirilecek HTML kodunu bur…" at bounding box center [1093, 465] width 343 height 51
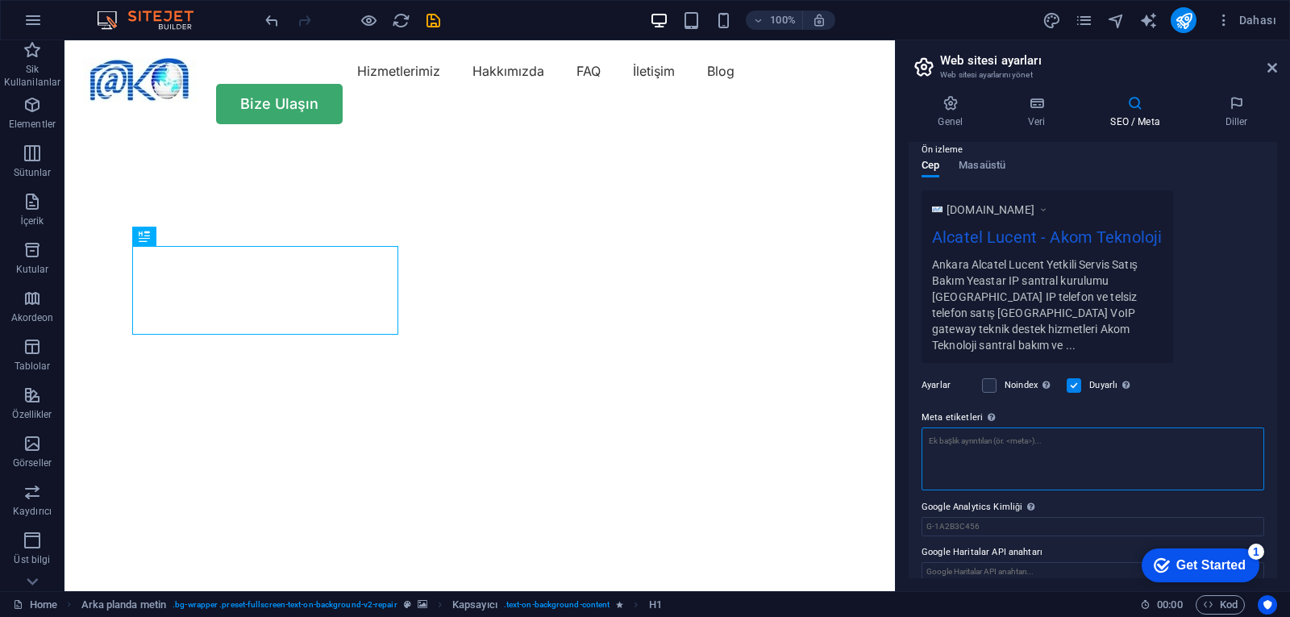
scroll to position [0, 0]
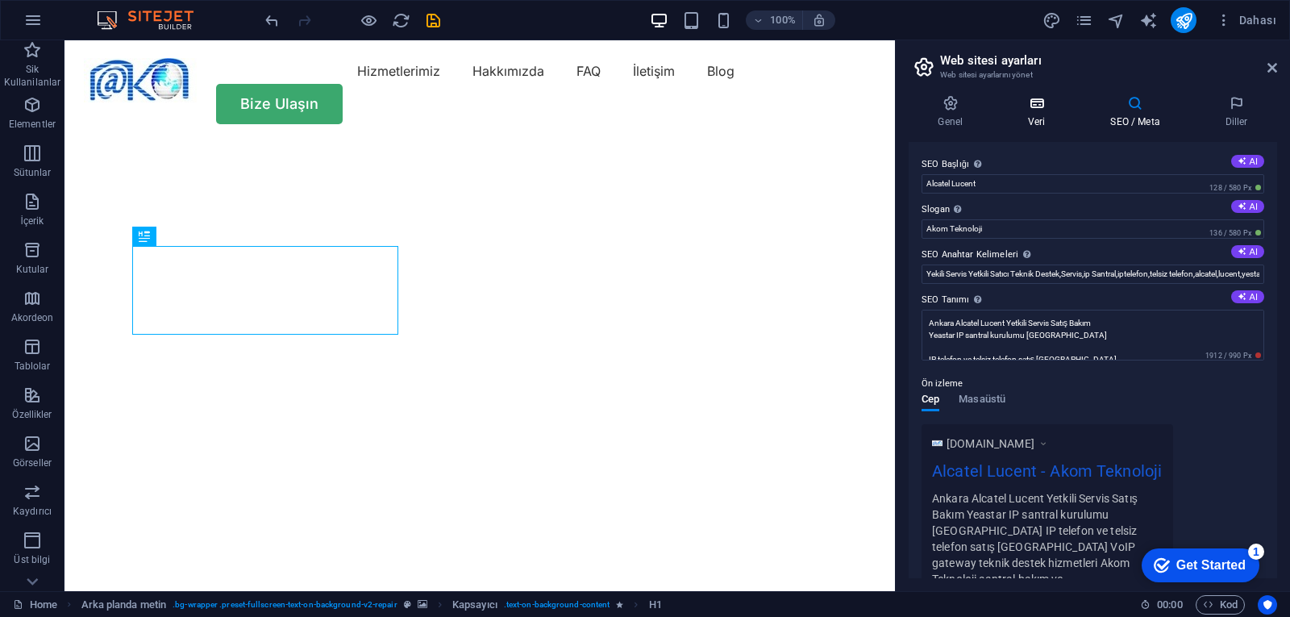
click at [1049, 118] on h4 "Veri" at bounding box center [1040, 112] width 82 height 34
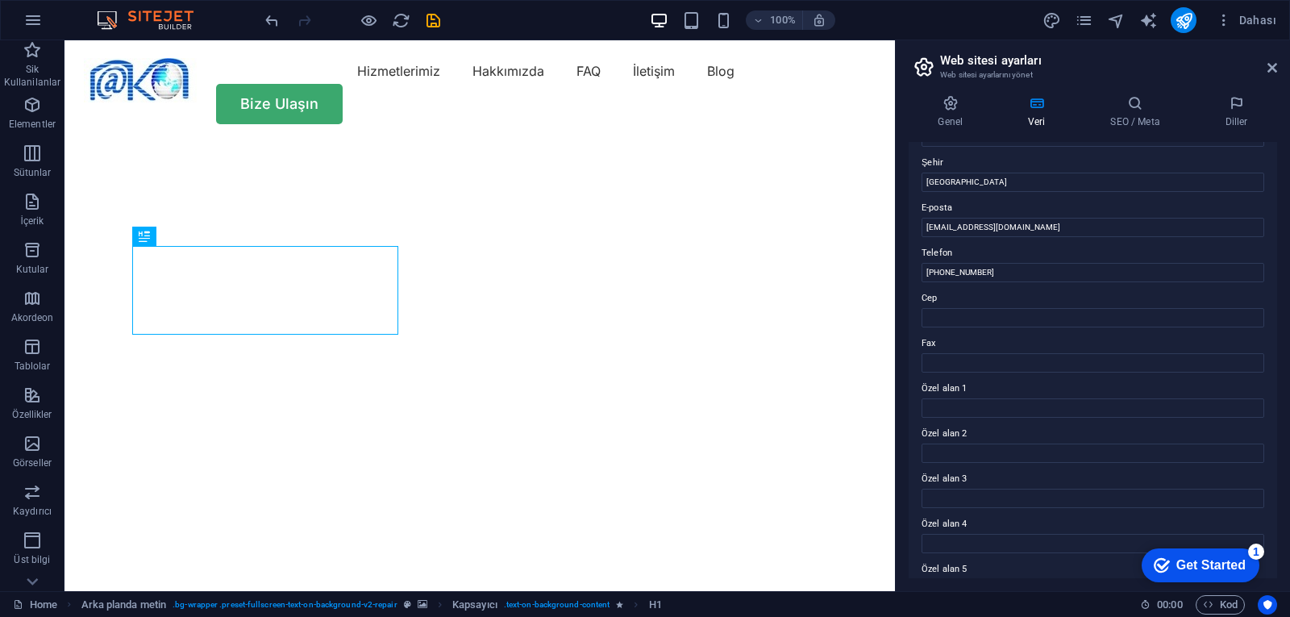
scroll to position [339, 0]
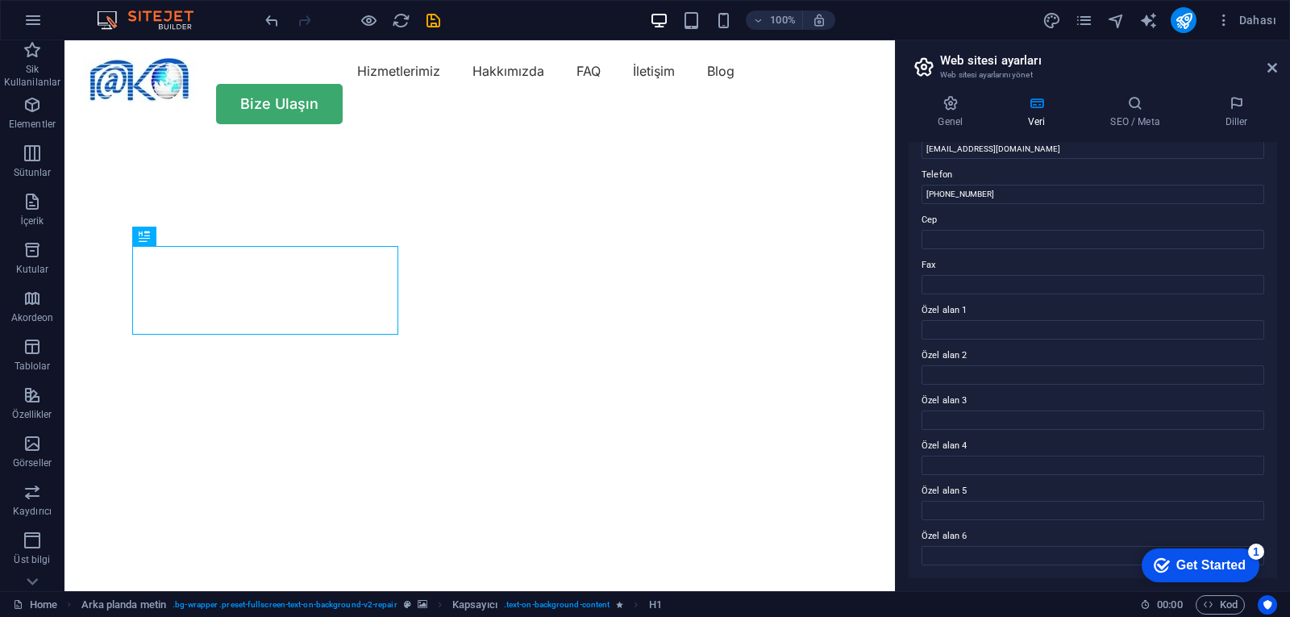
click at [963, 129] on div "Genel Veri SEO / Meta Diller Web Sitesi Adı akomteknoloji.com Logo Dosyaları bu…" at bounding box center [1093, 336] width 369 height 483
click at [953, 112] on h4 "Genel" at bounding box center [954, 112] width 90 height 34
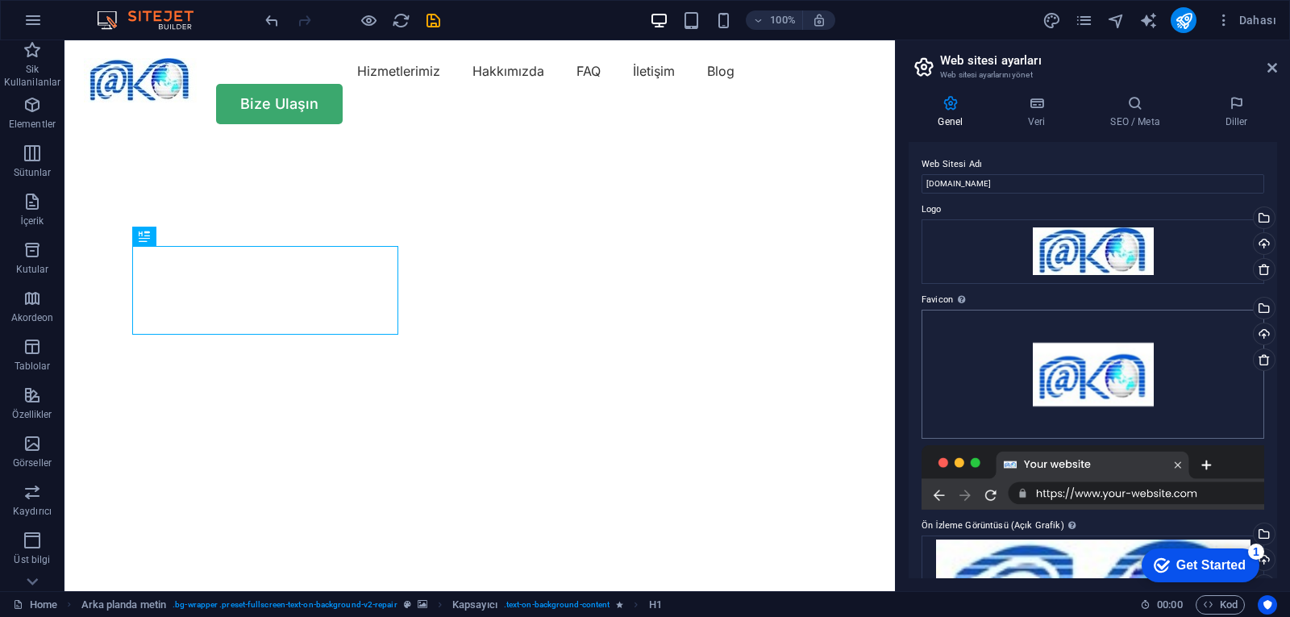
scroll to position [101, 0]
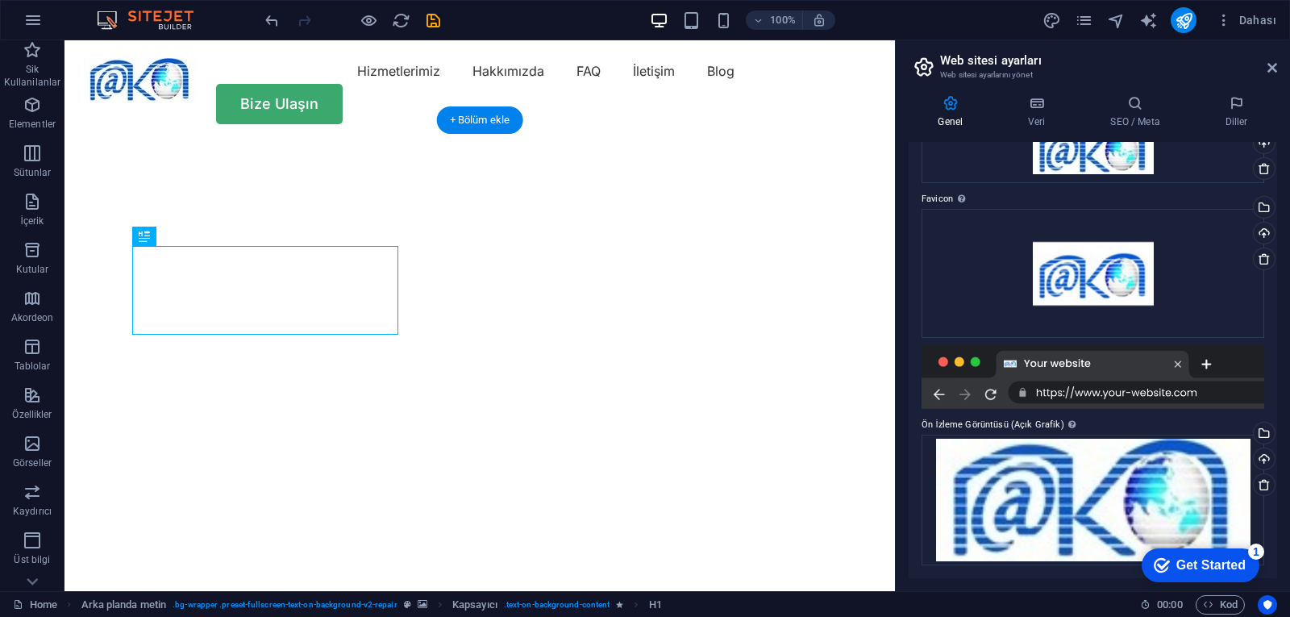
click at [660, 142] on img "1/2" at bounding box center [474, 142] width 819 height 0
